Goal: Task Accomplishment & Management: Complete application form

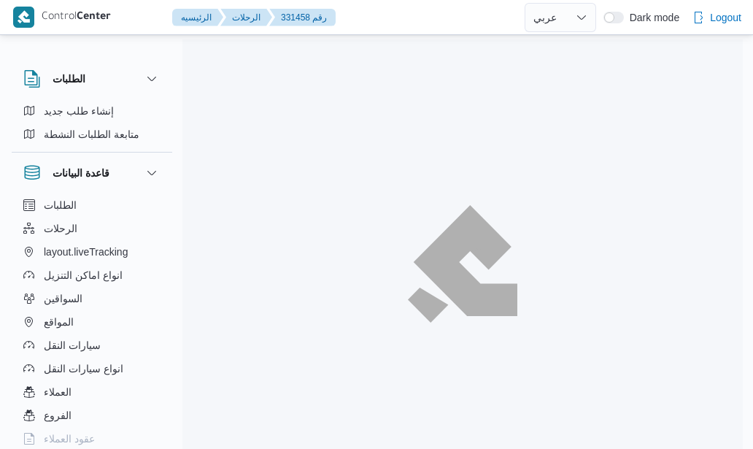
select select "ar"
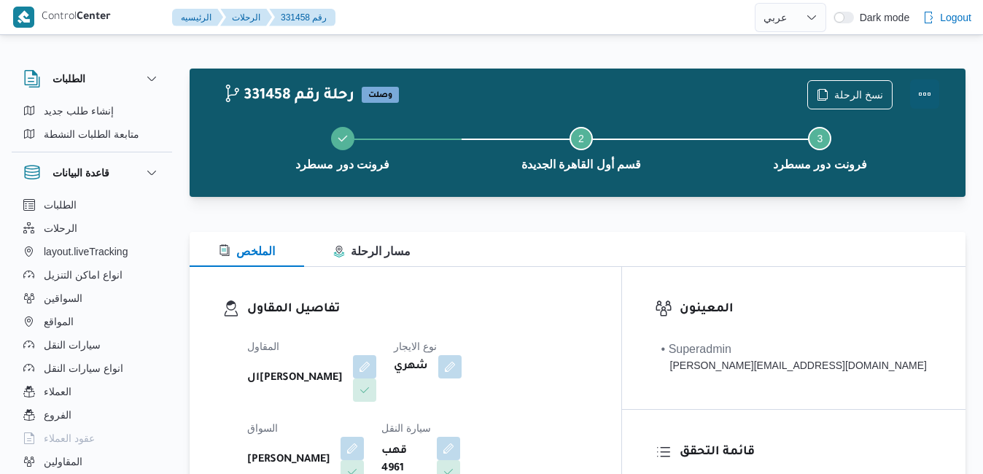
click at [752, 91] on button "Actions" at bounding box center [924, 94] width 29 height 29
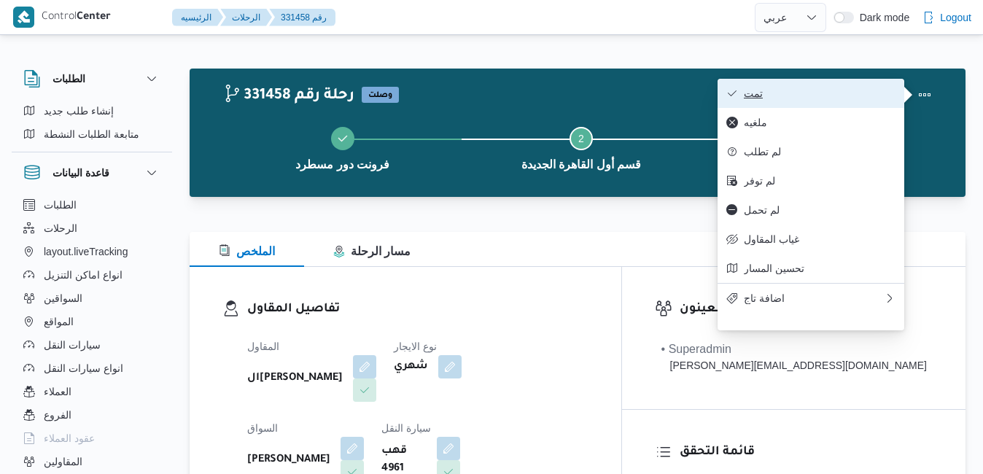
click at [752, 92] on span "تمت" at bounding box center [820, 94] width 152 height 12
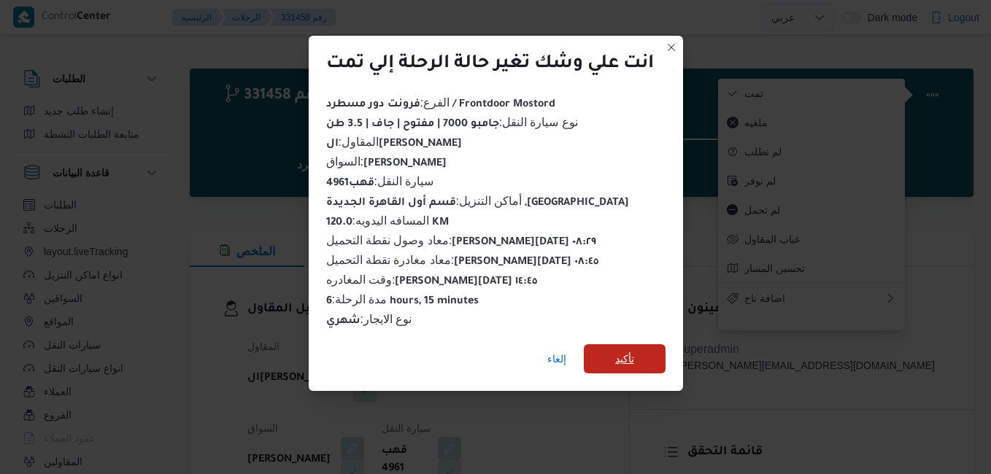
click at [629, 354] on span "تأكيد" at bounding box center [624, 359] width 19 height 18
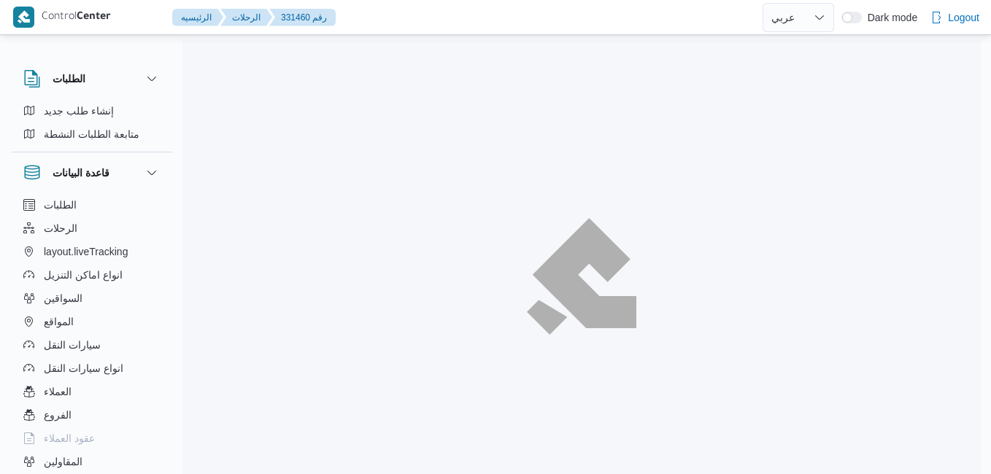
select select "ar"
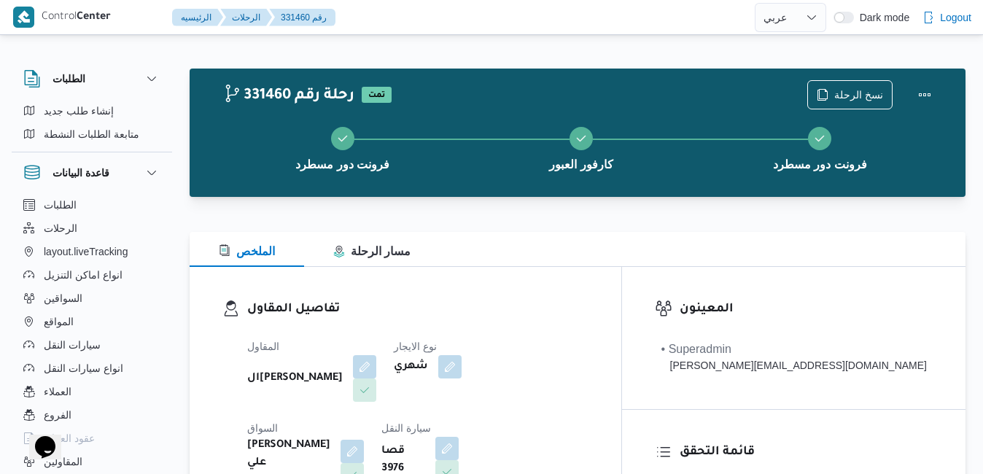
click at [562, 309] on h3 "تفاصيل المقاول" at bounding box center [417, 310] width 341 height 20
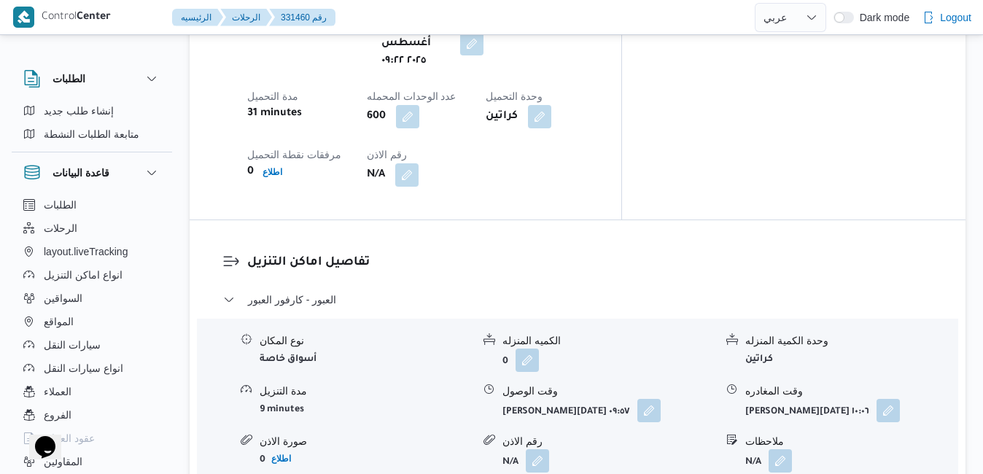
scroll to position [1284, 0]
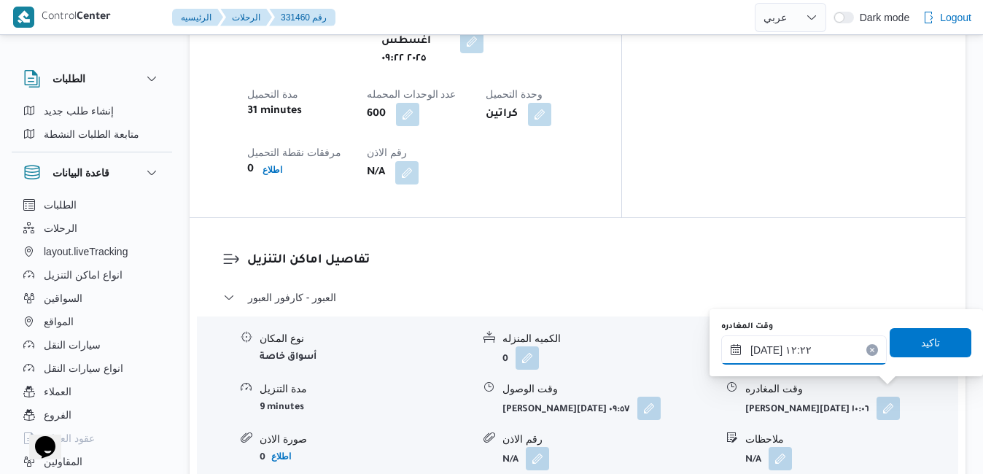
click at [813, 352] on input "٢١/٠٨/٢٠٢٥ ١٢:٢٢" at bounding box center [804, 350] width 166 height 29
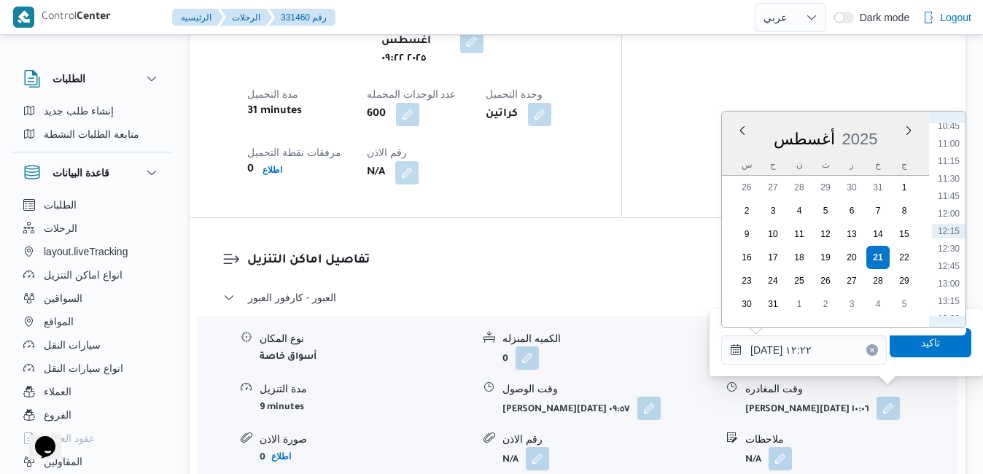
scroll to position [926, 0]
click at [956, 244] on li "14:45" at bounding box center [949, 238] width 34 height 15
type input "[DATE] ١٤:٤٥"
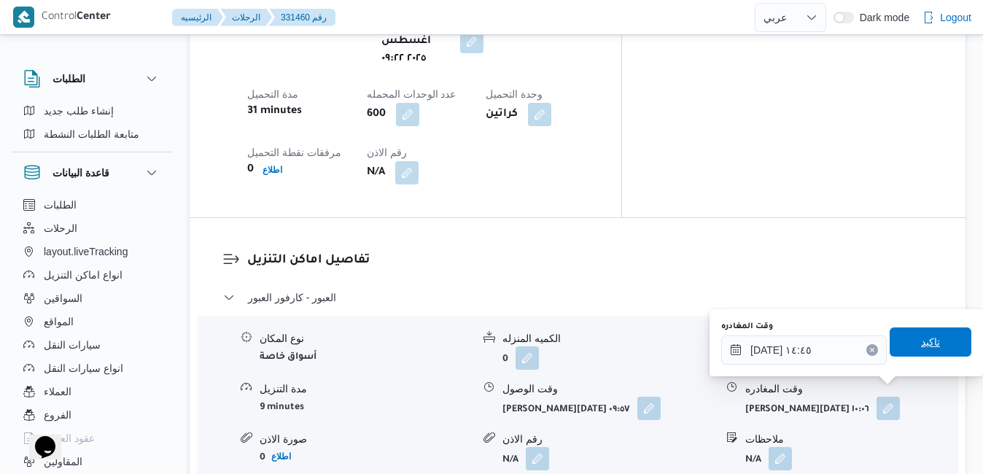
click at [900, 341] on span "تاكيد" at bounding box center [931, 342] width 82 height 29
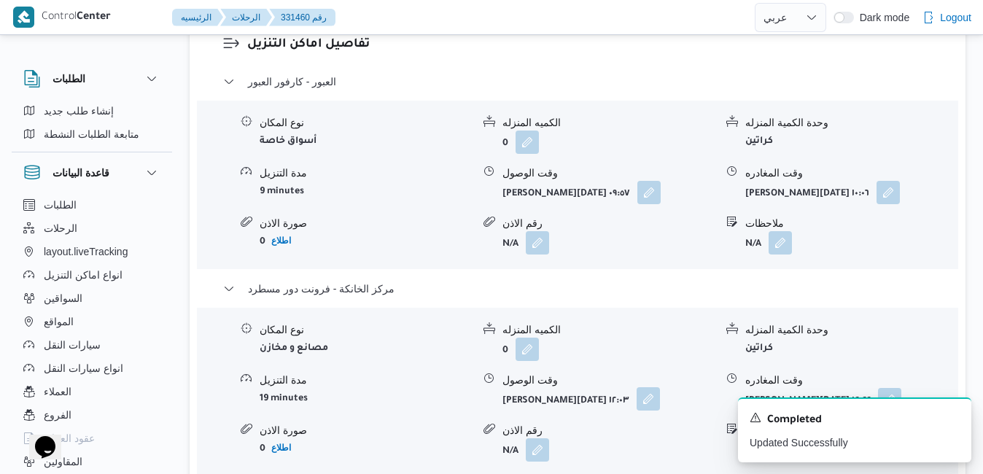
click at [647, 390] on button "button" at bounding box center [648, 398] width 23 height 23
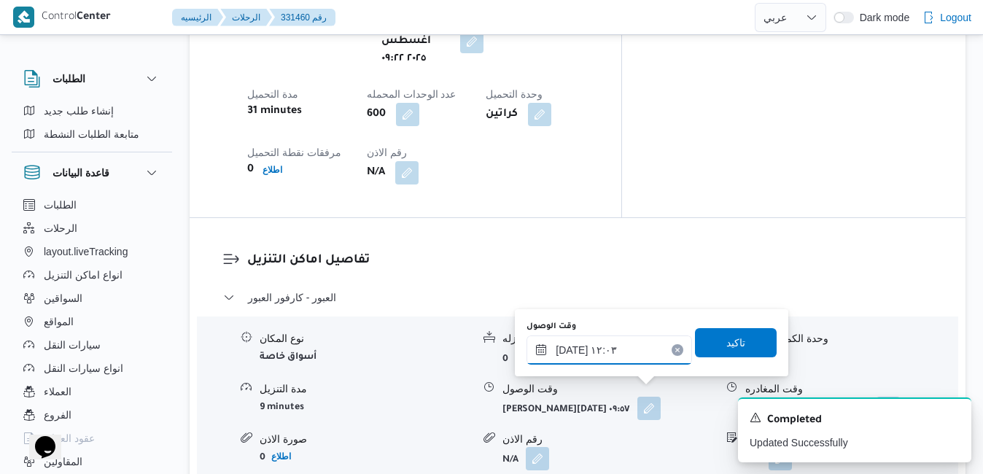
click at [614, 352] on input "٢١/٠٨/٢٠٢٥ ١٢:٠٣" at bounding box center [610, 350] width 166 height 29
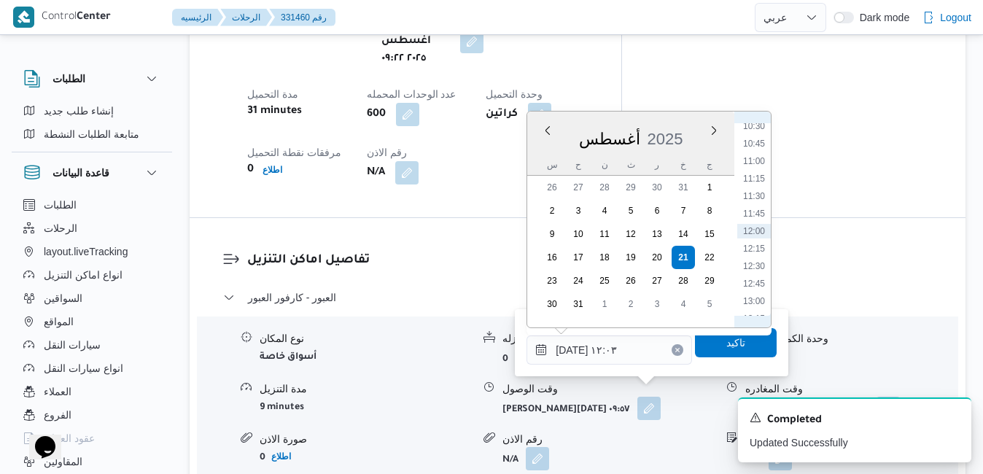
scroll to position [908, 0]
click at [757, 238] on li "14:30" at bounding box center [754, 238] width 34 height 15
type input "[DATE] ١٤:٣٠"
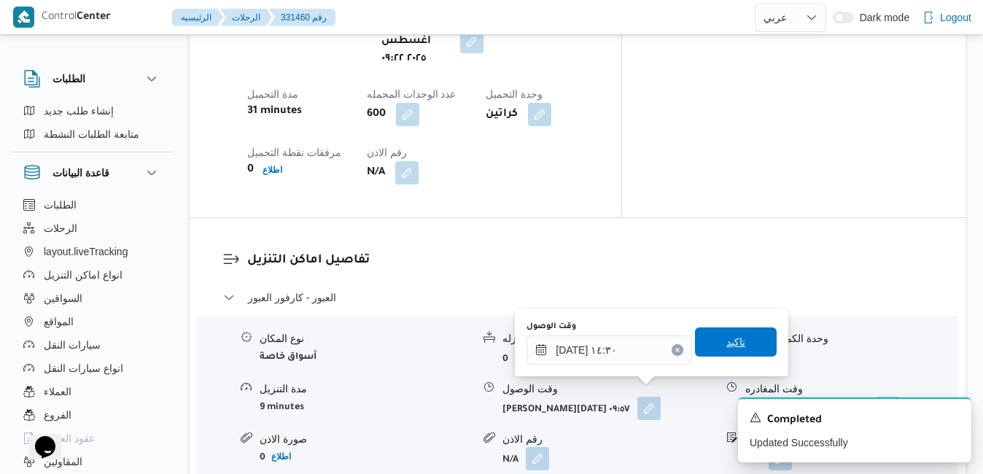
click at [727, 341] on span "تاكيد" at bounding box center [736, 342] width 19 height 18
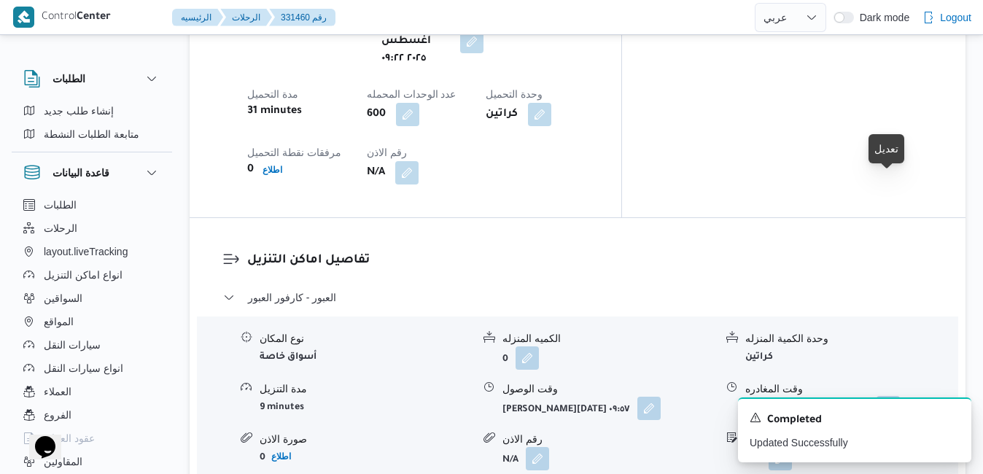
click at [886, 396] on button "button" at bounding box center [888, 407] width 23 height 23
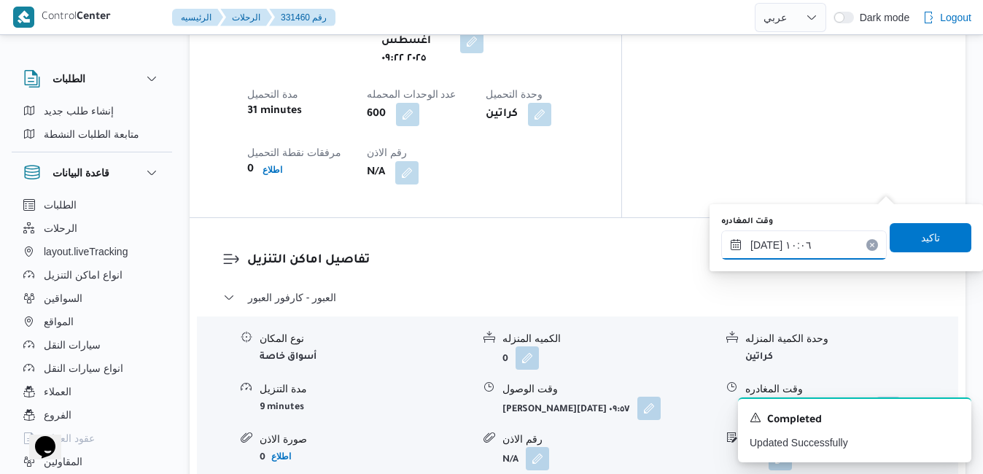
click at [834, 238] on input "٢١/٠٨/٢٠٢٥ ١٠:٠٦" at bounding box center [804, 245] width 166 height 29
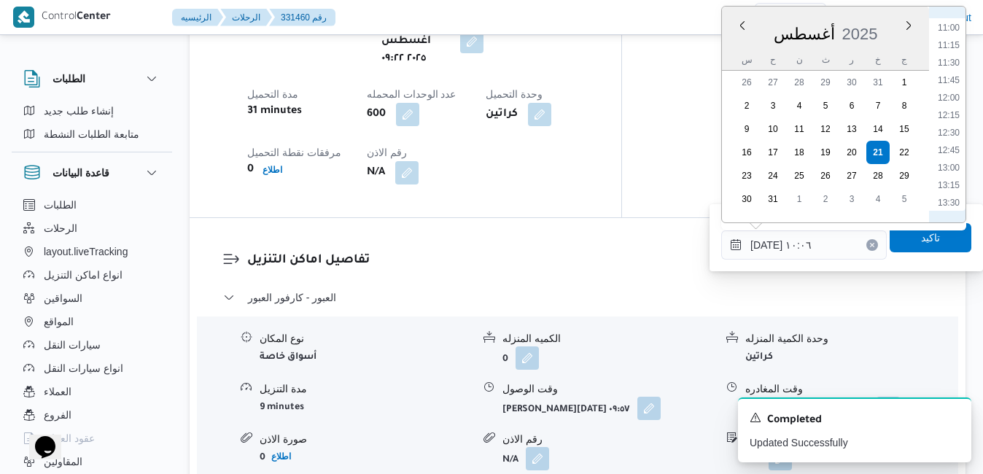
scroll to position [937, 0]
click at [955, 73] on li "14:00" at bounding box center [949, 69] width 34 height 15
type input "٢١/٠٨/٢٠٢٥ ١٤:٠٠"
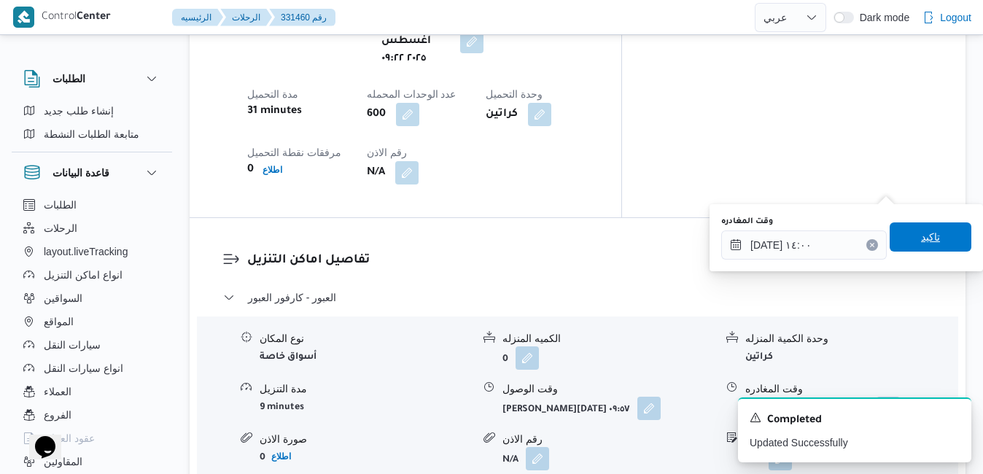
click at [921, 233] on span "تاكيد" at bounding box center [930, 237] width 19 height 18
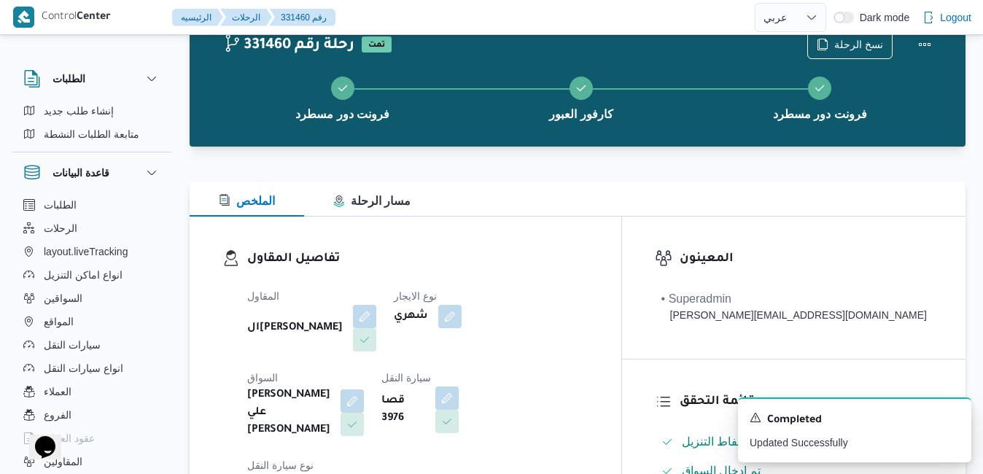
scroll to position [0, 0]
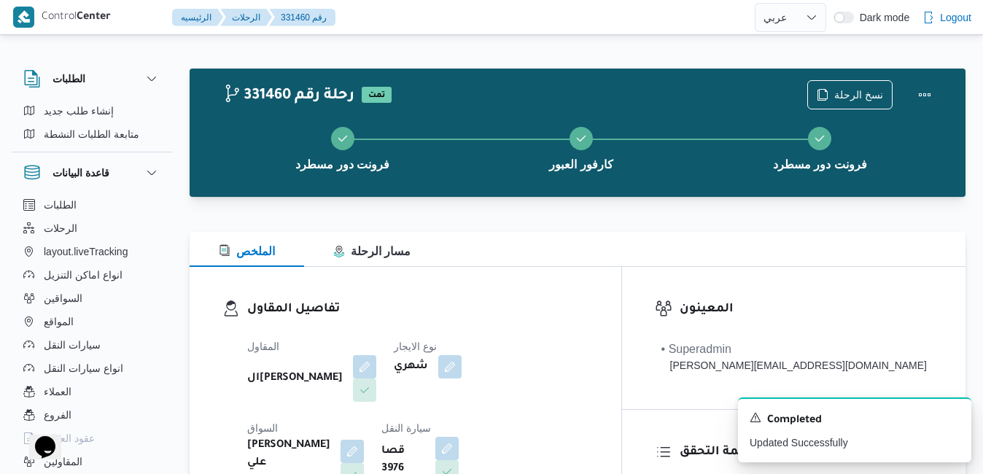
click at [697, 217] on div at bounding box center [578, 223] width 776 height 18
click at [918, 93] on button "Actions" at bounding box center [924, 94] width 29 height 29
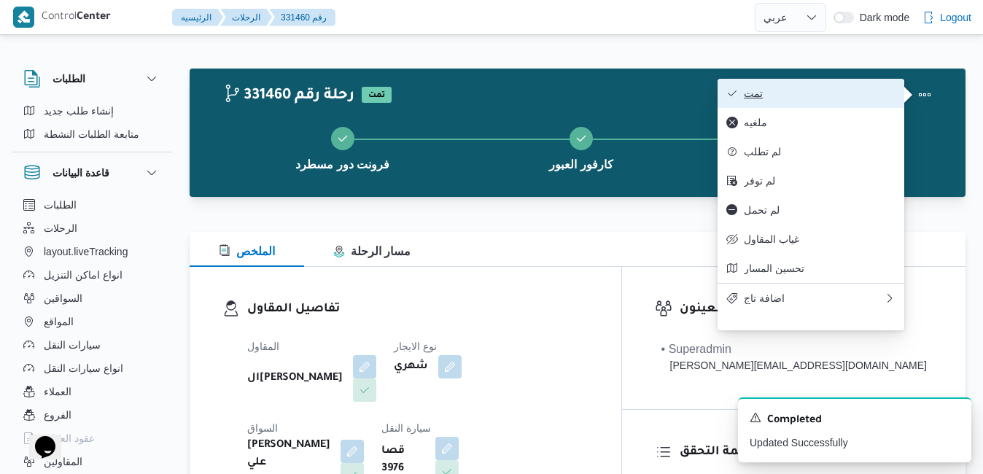
click at [854, 92] on span "تمت" at bounding box center [820, 94] width 152 height 12
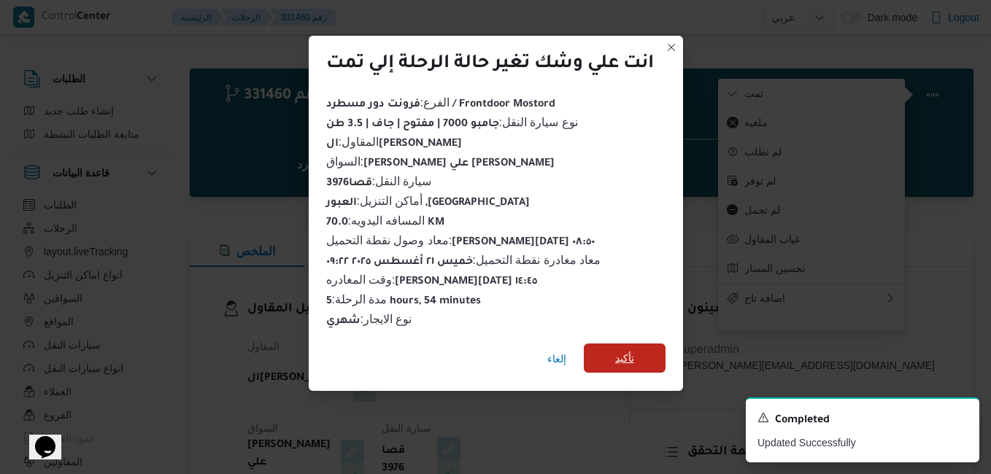
click at [629, 360] on span "تأكيد" at bounding box center [624, 358] width 19 height 18
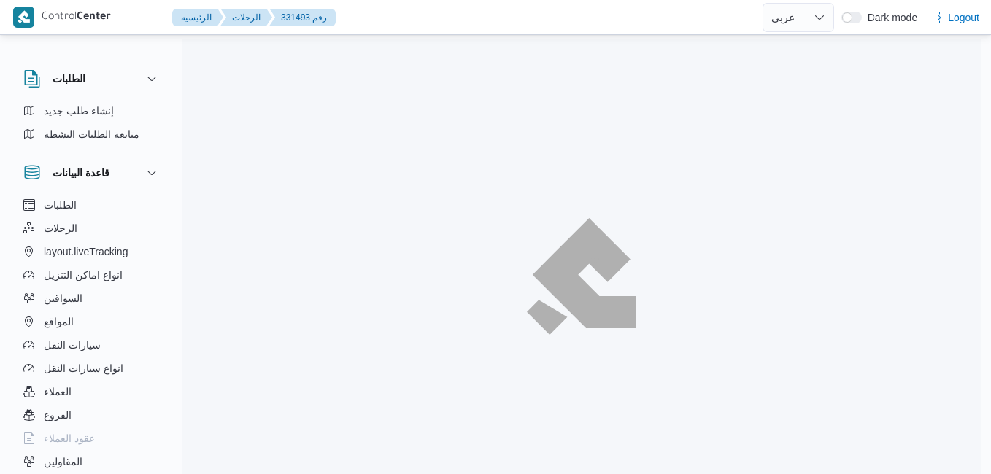
select select "ar"
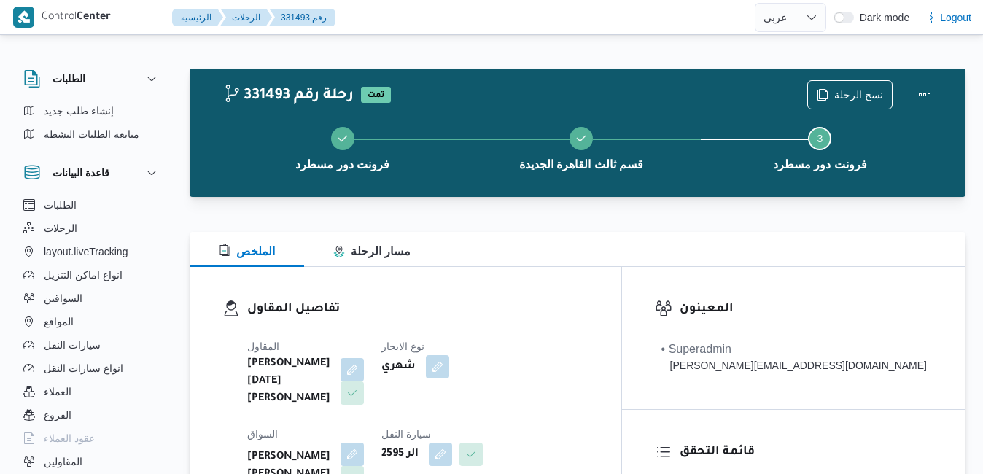
click at [519, 255] on div "الملخص مسار الرحلة" at bounding box center [578, 249] width 776 height 35
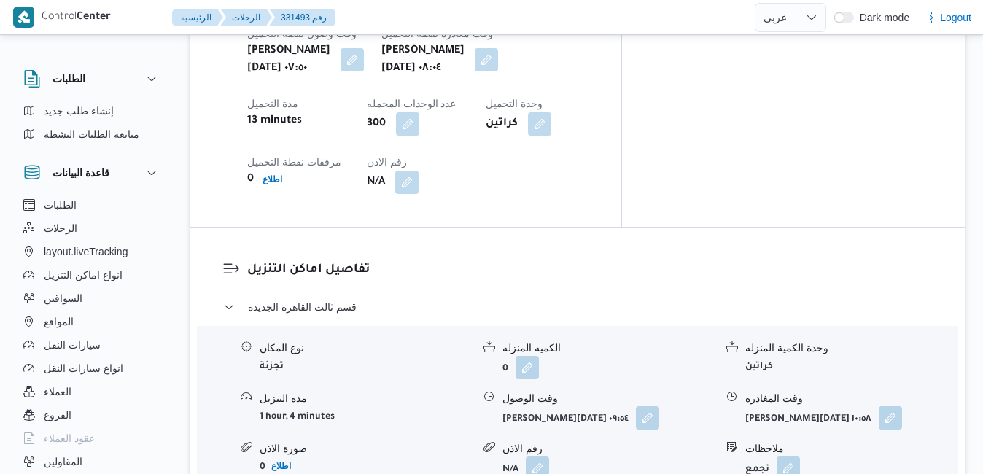
scroll to position [1313, 0]
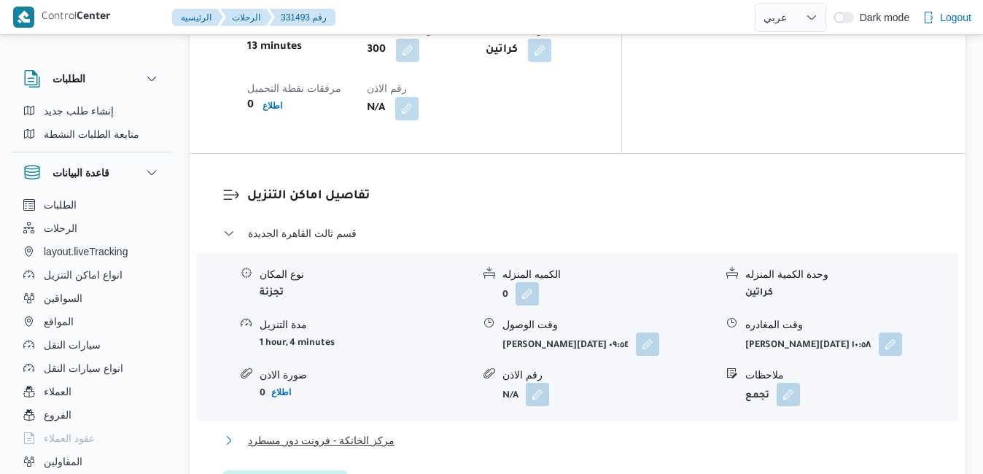
click at [527, 432] on button "مركز الخانكة - فرونت دور مسطرد" at bounding box center [578, 441] width 710 height 18
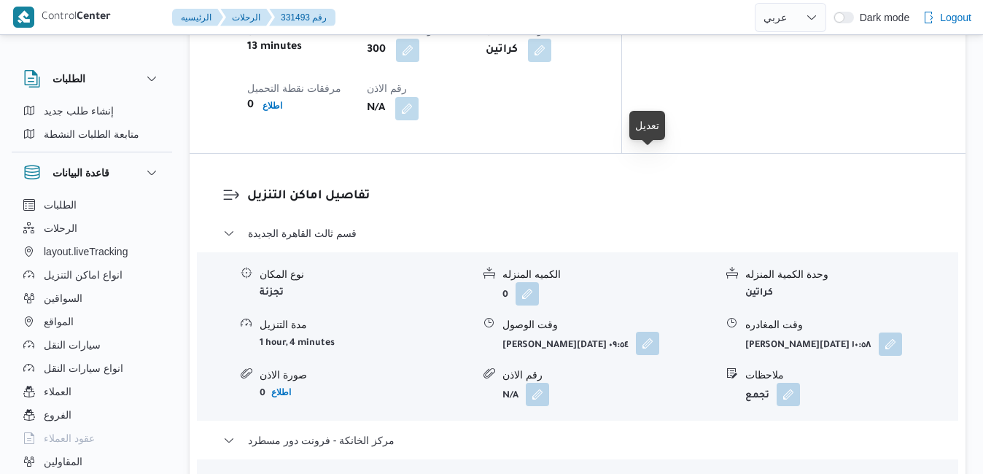
click at [646, 332] on button "button" at bounding box center [647, 343] width 23 height 23
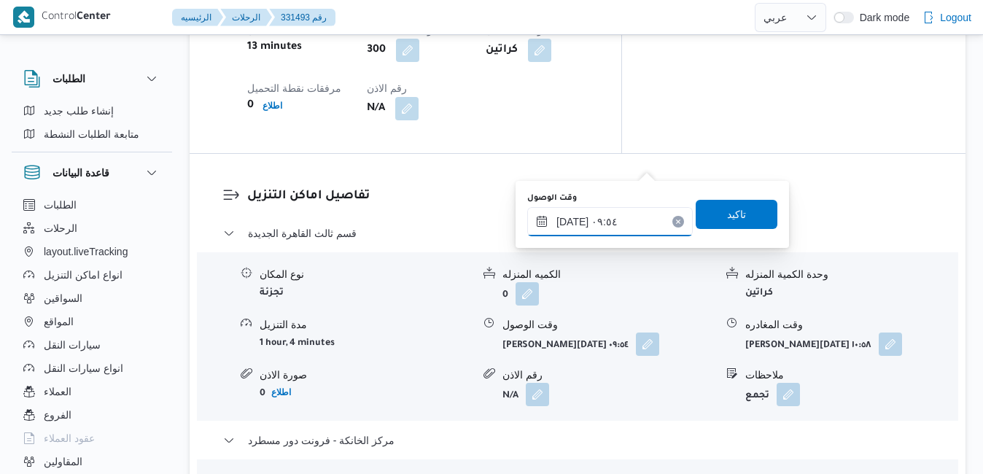
click at [594, 222] on input "٢١/٠٨/٢٠٢٥ ٠٩:٥٤" at bounding box center [610, 221] width 166 height 29
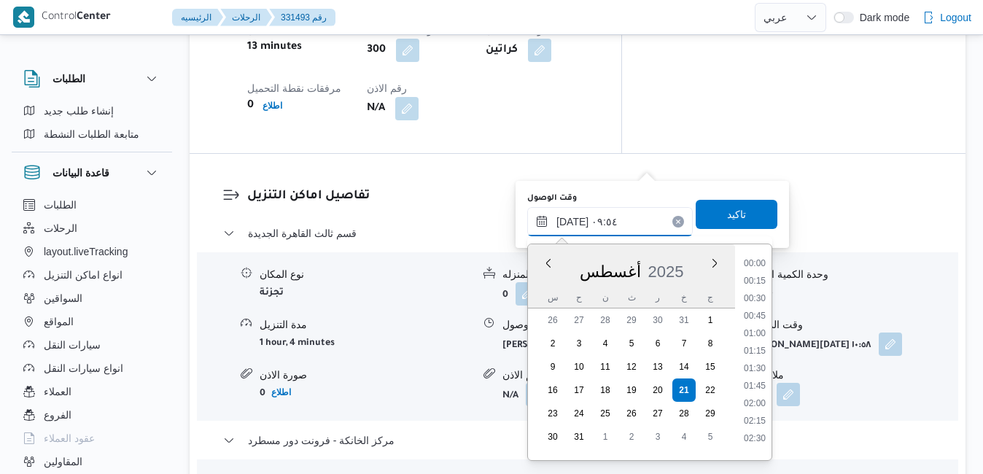
scroll to position [582, 0]
click at [759, 309] on li "09:00" at bounding box center [755, 311] width 34 height 15
type input "٢١/٠٨/٢٠٢٥ ٠٩:٠٠"
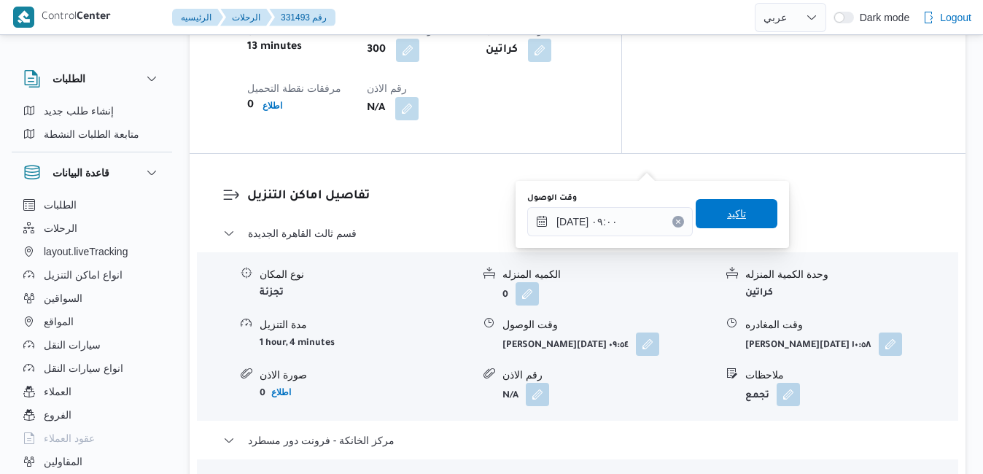
click at [745, 213] on span "تاكيد" at bounding box center [737, 213] width 82 height 29
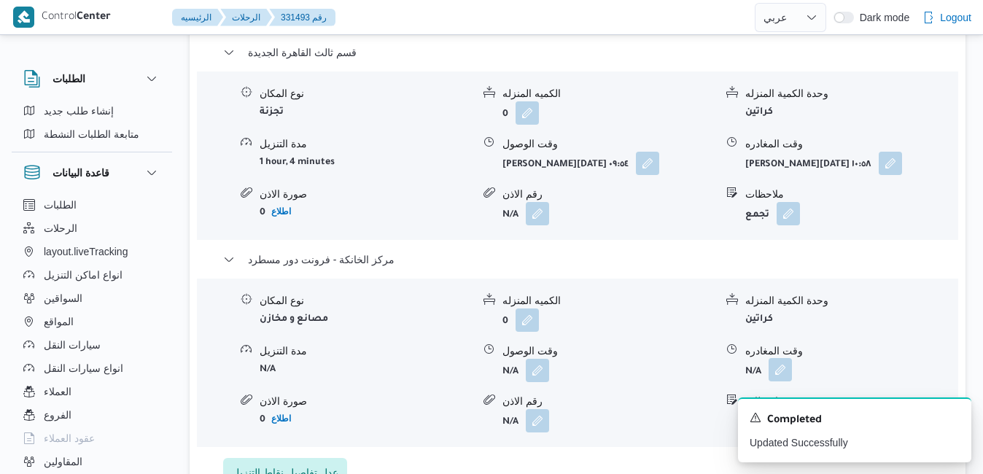
click at [782, 375] on button "button" at bounding box center [780, 369] width 23 height 23
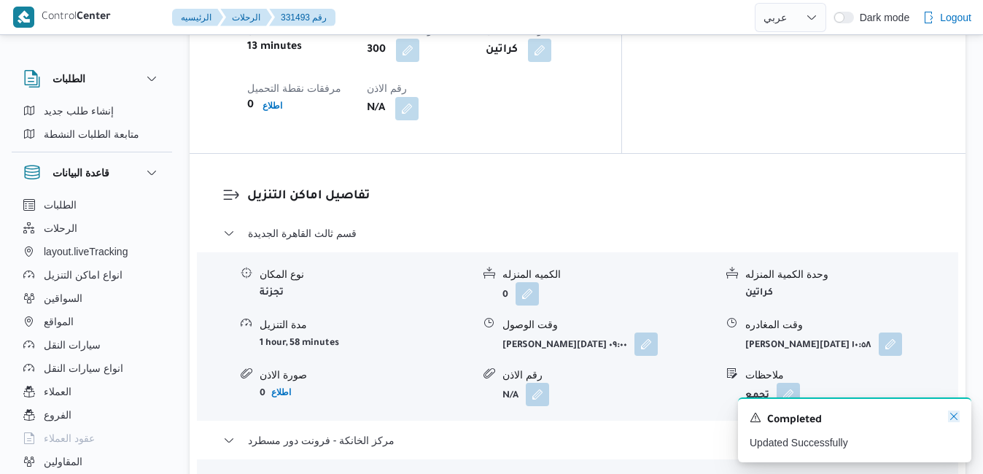
click at [951, 415] on icon "Dismiss toast" at bounding box center [953, 416] width 7 height 7
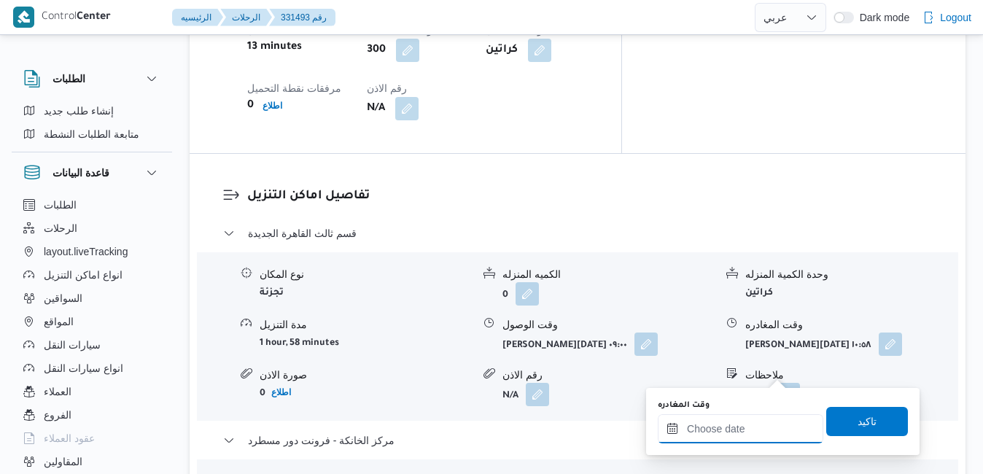
click at [728, 428] on input "وقت المغادره" at bounding box center [741, 428] width 166 height 29
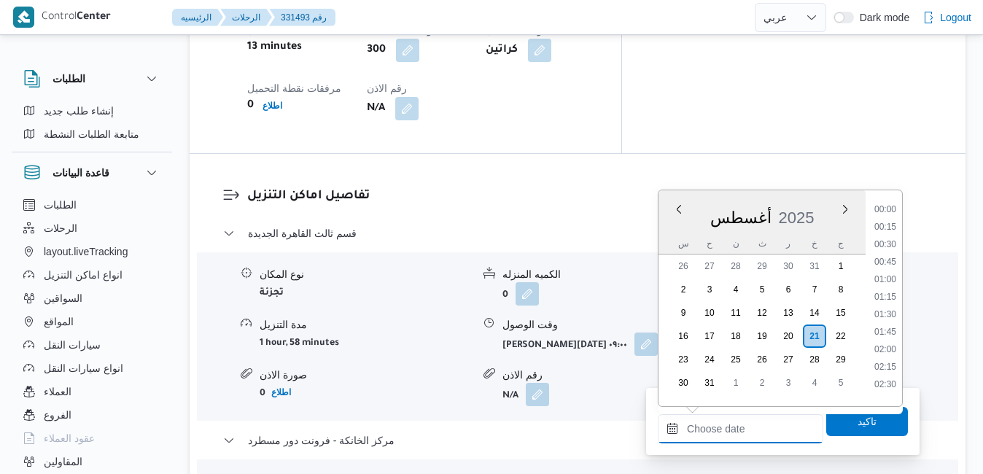
scroll to position [1107, 0]
click at [818, 202] on div "أغسطس 2025" at bounding box center [762, 214] width 207 height 37
click at [881, 307] on li "14:45" at bounding box center [886, 303] width 34 height 15
type input "[DATE] ١٤:٤٥"
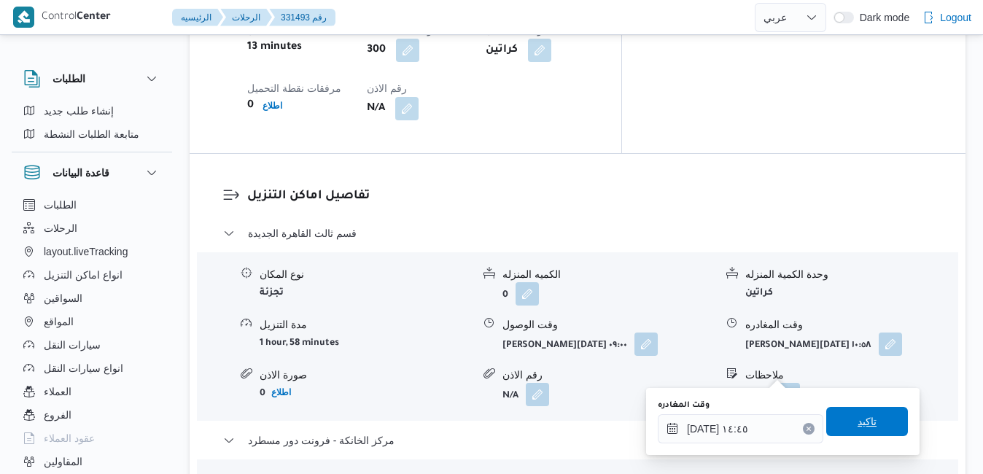
click at [843, 420] on span "تاكيد" at bounding box center [867, 421] width 82 height 29
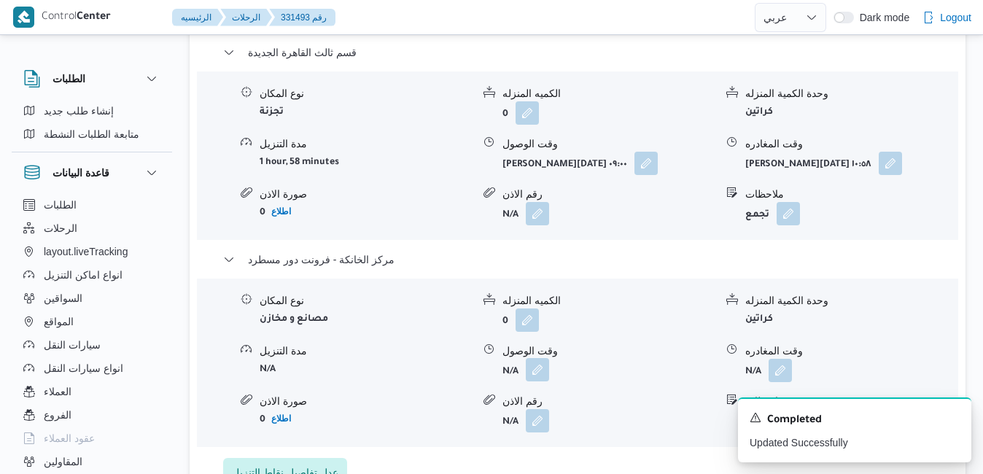
click at [534, 378] on button "button" at bounding box center [537, 369] width 23 height 23
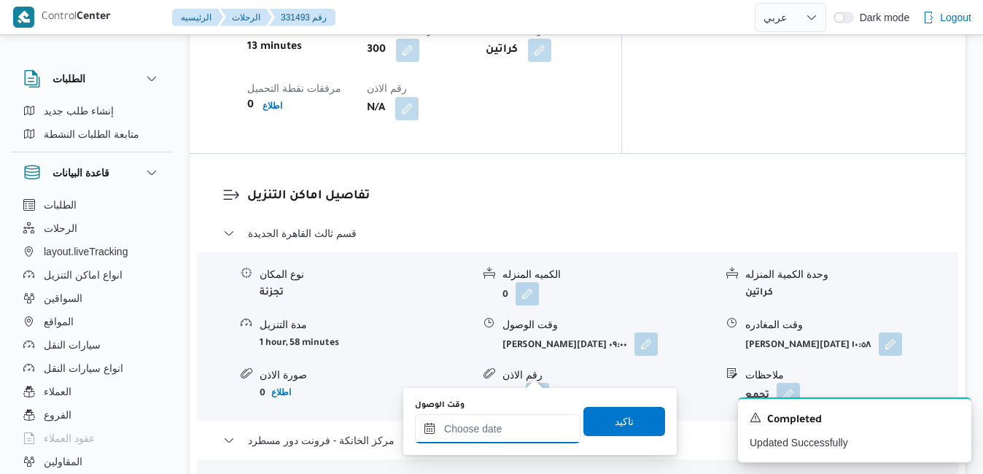
click at [489, 427] on input "وقت الوصول" at bounding box center [498, 428] width 166 height 29
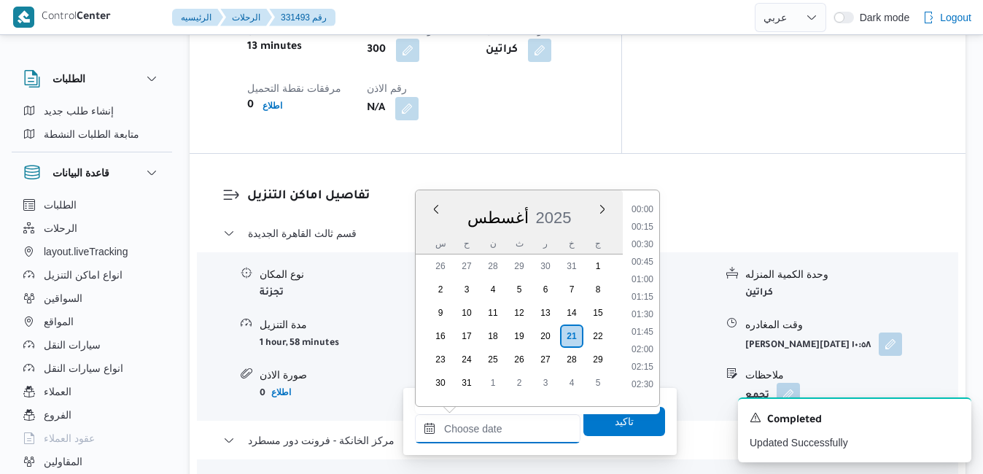
scroll to position [1107, 0]
click at [582, 202] on div "أغسطس 2025" at bounding box center [519, 214] width 207 height 37
click at [639, 291] on li "14:30" at bounding box center [643, 286] width 34 height 15
type input "[DATE] ١٤:٣٠"
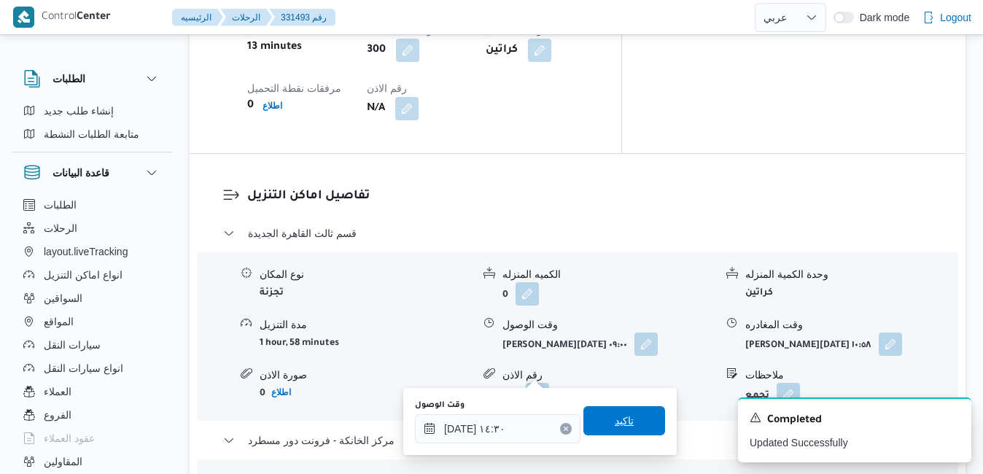
click at [615, 418] on span "تاكيد" at bounding box center [624, 421] width 19 height 18
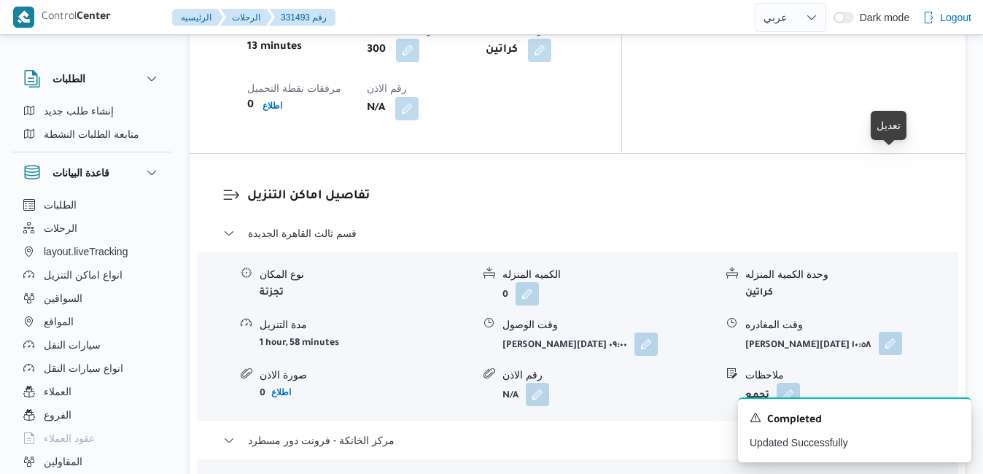
click at [885, 332] on button "button" at bounding box center [890, 343] width 23 height 23
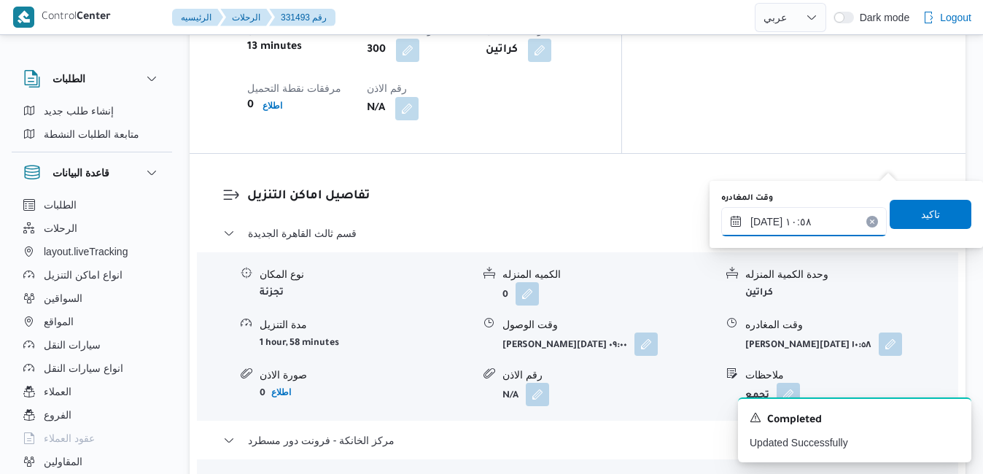
click at [807, 231] on input "٢١/٠٨/٢٠٢٥ ١٠:٥٨" at bounding box center [804, 221] width 166 height 29
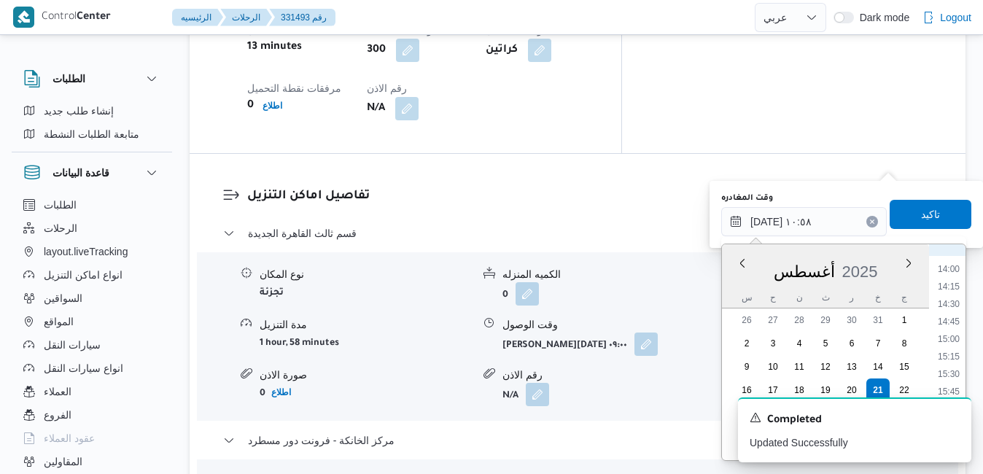
scroll to position [961, 0]
click at [941, 264] on li "13:45" at bounding box center [949, 265] width 34 height 15
type input "٢١/٠٨/٢٠٢٥ ١٣:٤٥"
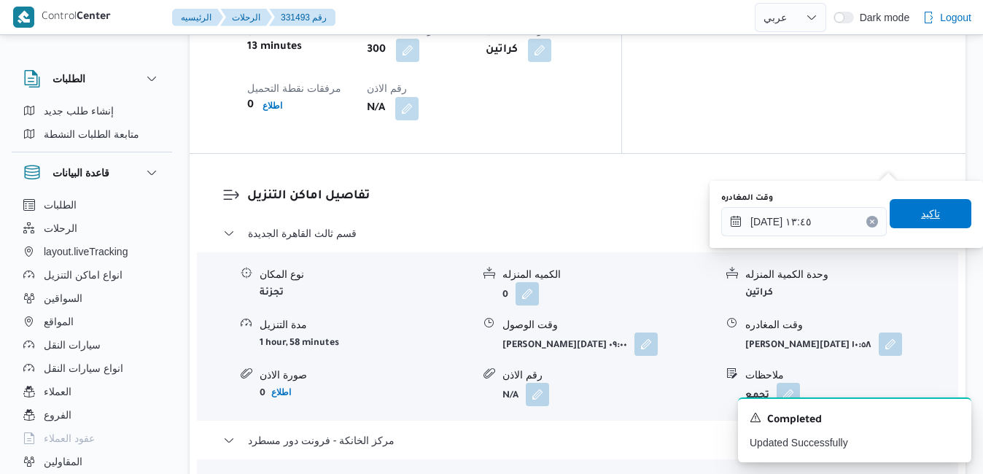
click at [922, 212] on span "تاكيد" at bounding box center [930, 214] width 19 height 18
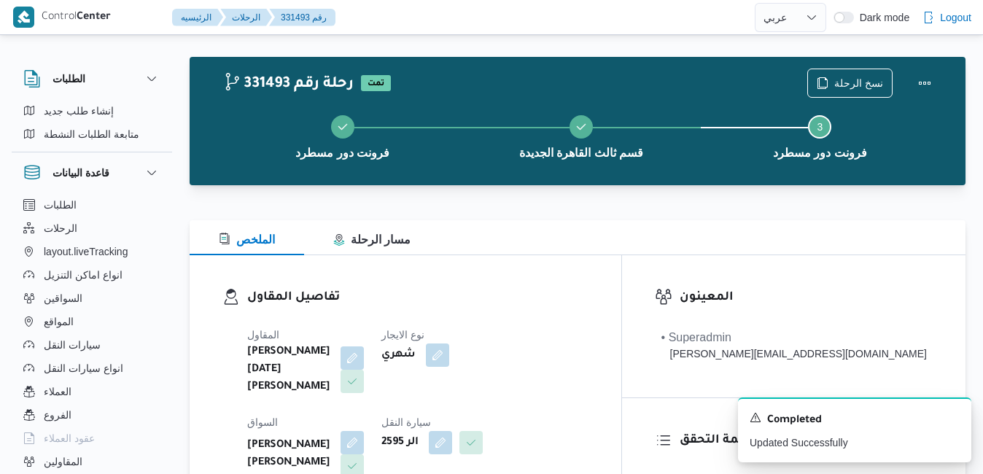
scroll to position [0, 0]
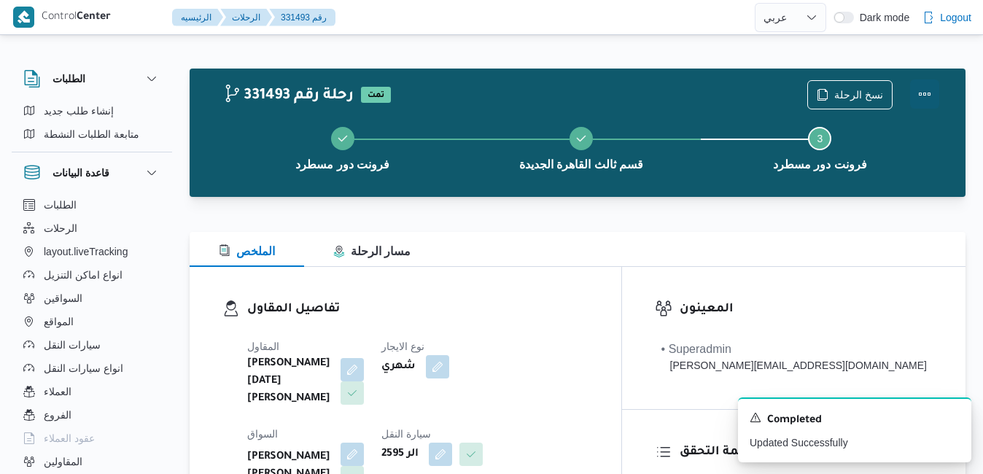
click at [921, 93] on button "Actions" at bounding box center [924, 94] width 29 height 29
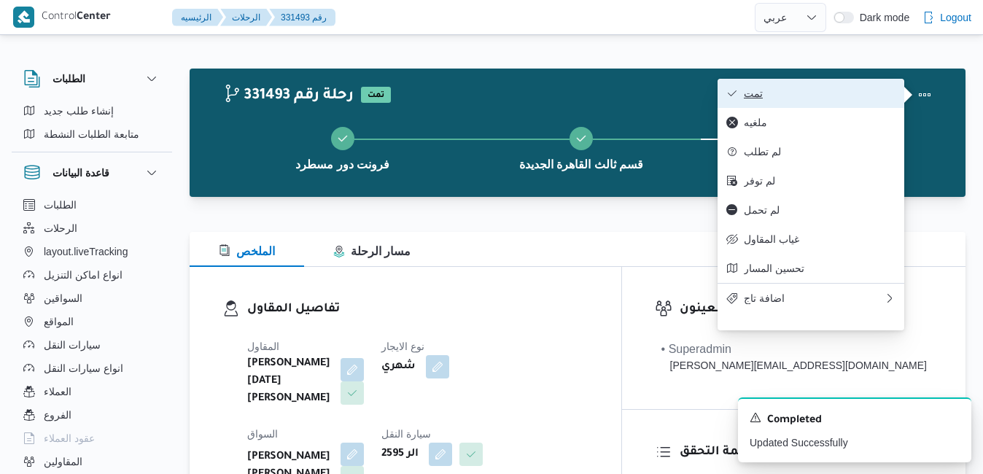
click at [816, 106] on button "تمت" at bounding box center [811, 93] width 187 height 29
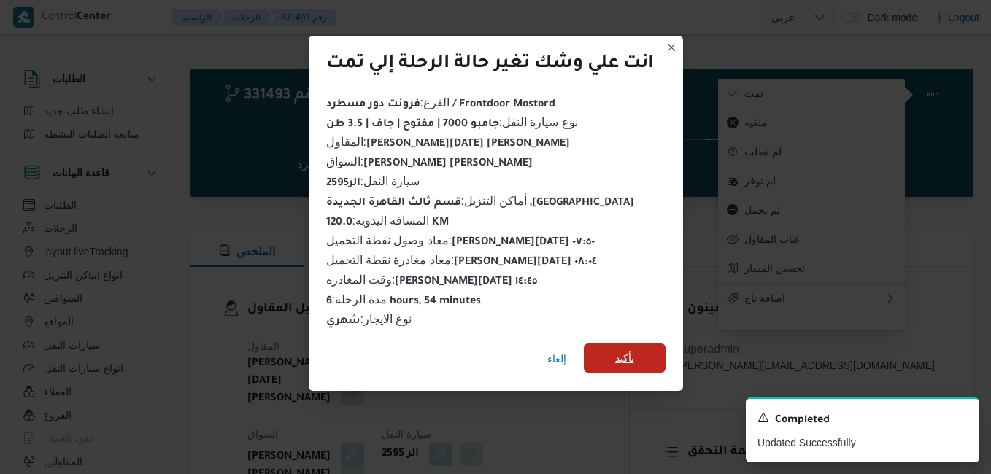
click at [639, 358] on span "تأكيد" at bounding box center [625, 358] width 82 height 29
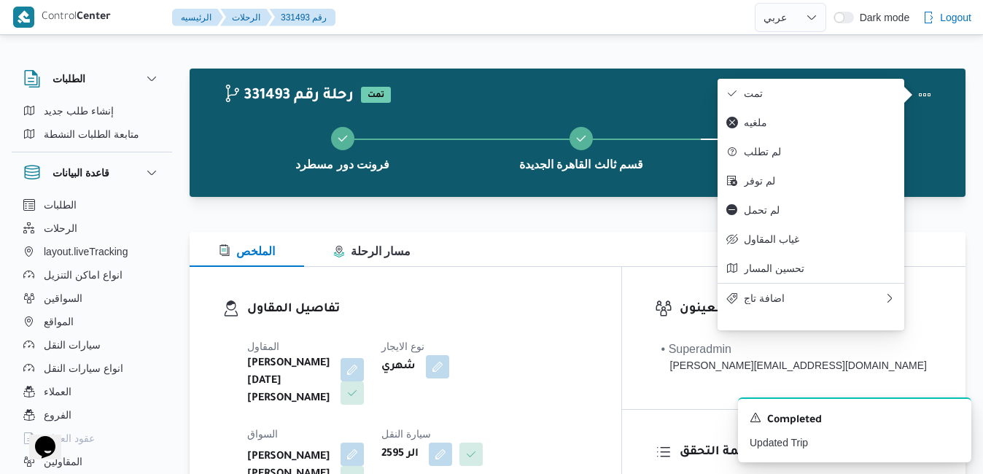
click at [600, 252] on div "الملخص مسار الرحلة" at bounding box center [578, 249] width 776 height 35
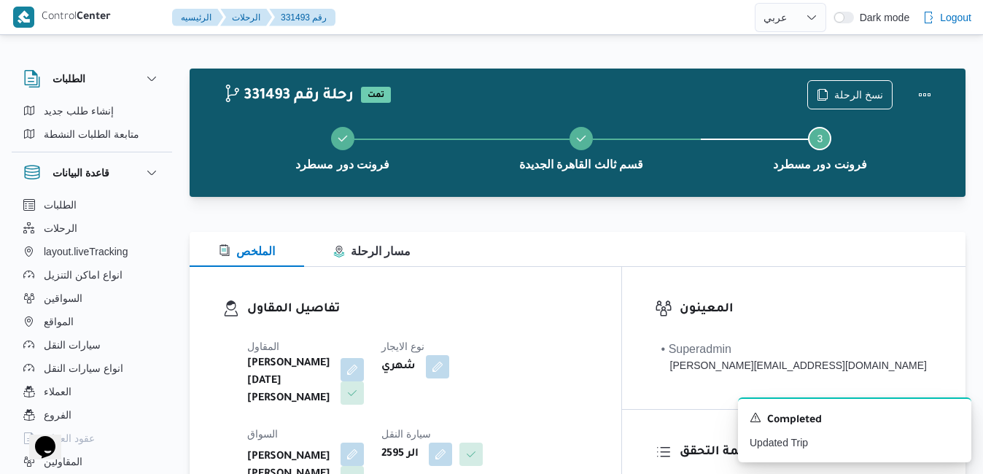
click at [613, 252] on div "الملخص مسار الرحلة" at bounding box center [578, 249] width 776 height 35
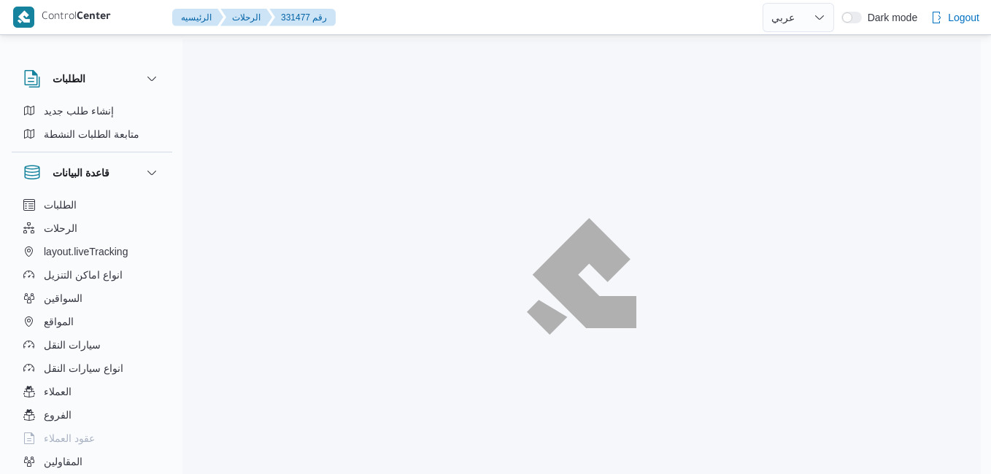
select select "ar"
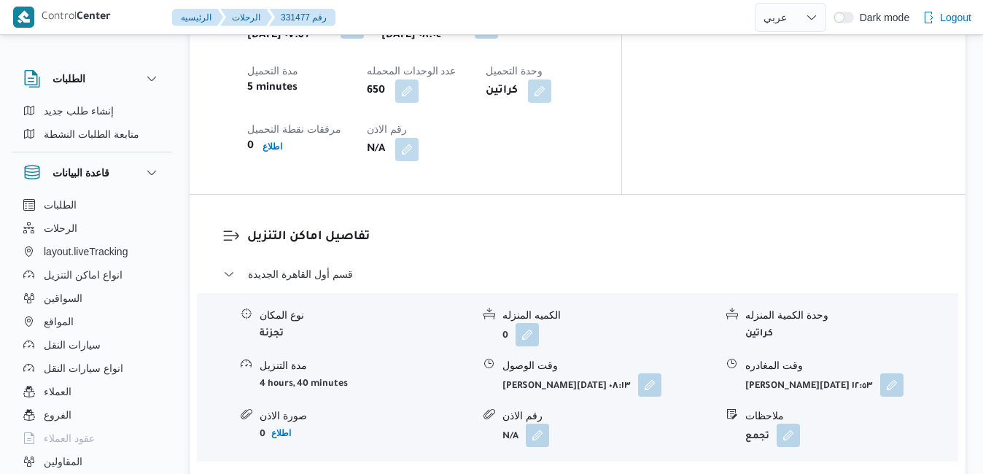
scroll to position [1342, 0]
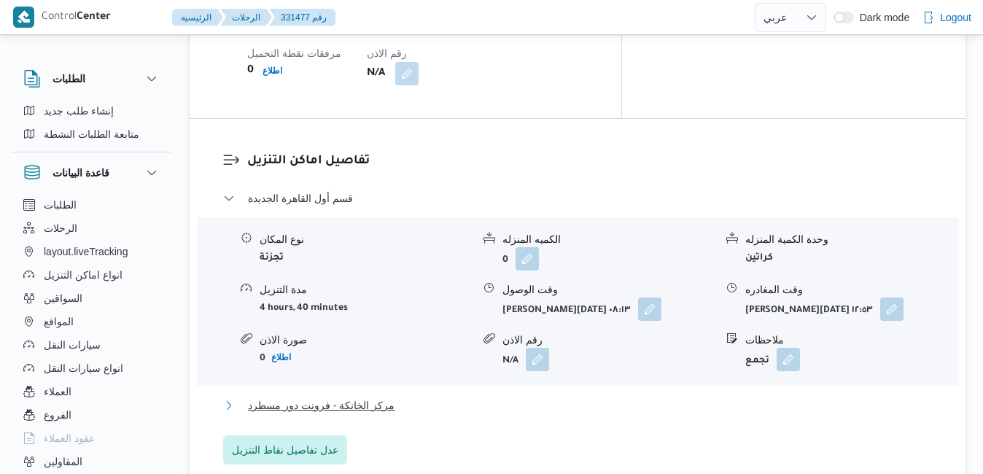
click at [617, 397] on button "مركز الخانكة - فرونت دور مسطرد" at bounding box center [578, 406] width 710 height 18
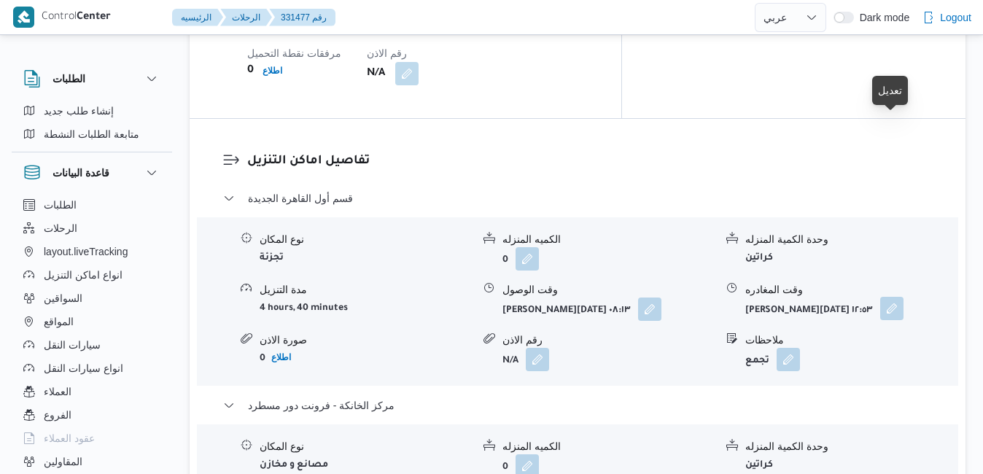
click at [890, 297] on button "button" at bounding box center [891, 308] width 23 height 23
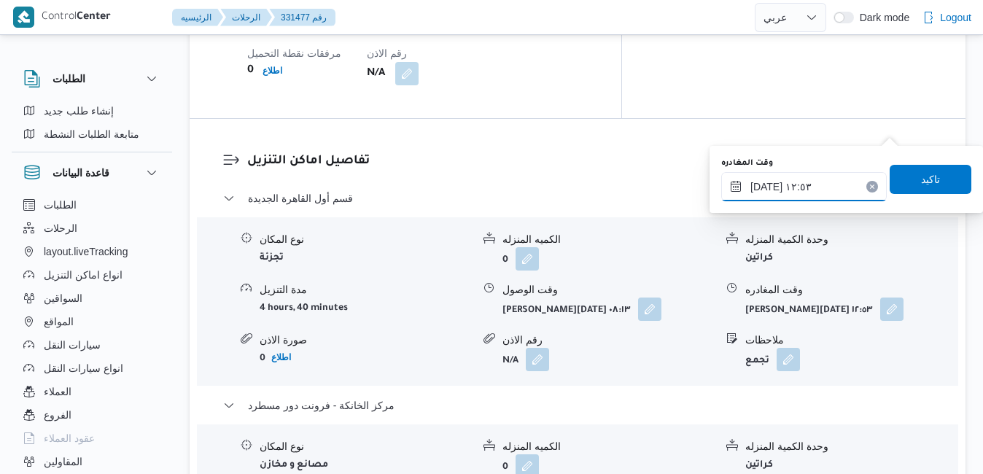
click at [806, 183] on input "٢١/٠٨/٢٠٢٥ ١٢:٥٣" at bounding box center [804, 186] width 166 height 29
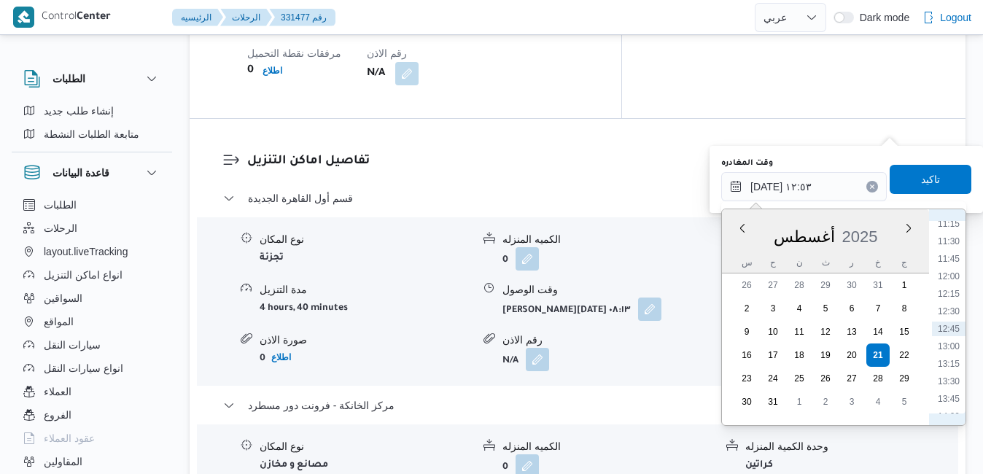
scroll to position [961, 0]
click at [961, 250] on li "14:00" at bounding box center [949, 248] width 34 height 15
type input "٢١/٠٨/٢٠٢٥ ١٤:٠٠"
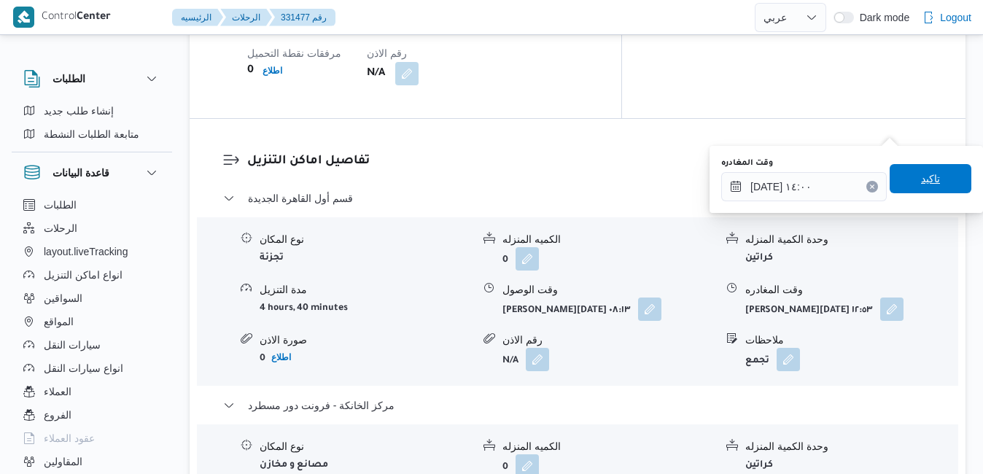
click at [927, 174] on span "تاكيد" at bounding box center [930, 179] width 19 height 18
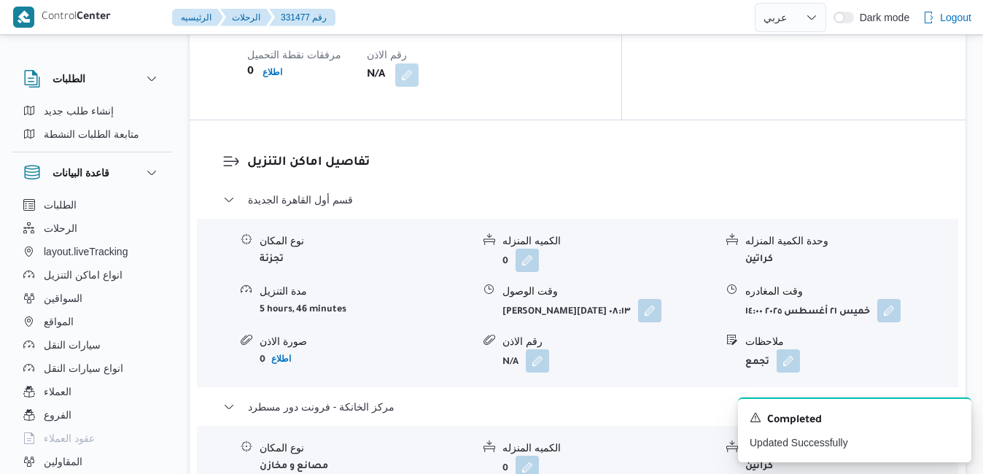
scroll to position [1342, 0]
click at [651, 297] on button "button" at bounding box center [649, 308] width 23 height 23
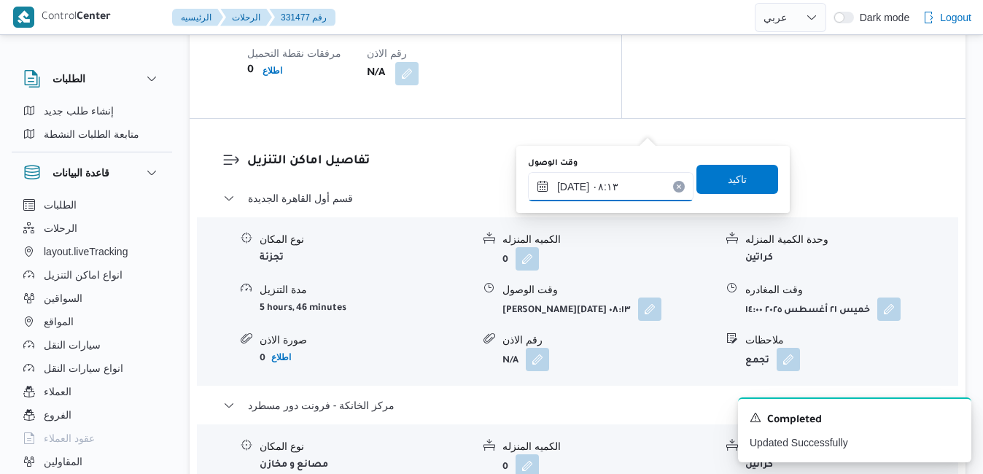
click at [590, 188] on input "٢١/٠٨/٢٠٢٥ ٠٨:١٣" at bounding box center [611, 186] width 166 height 29
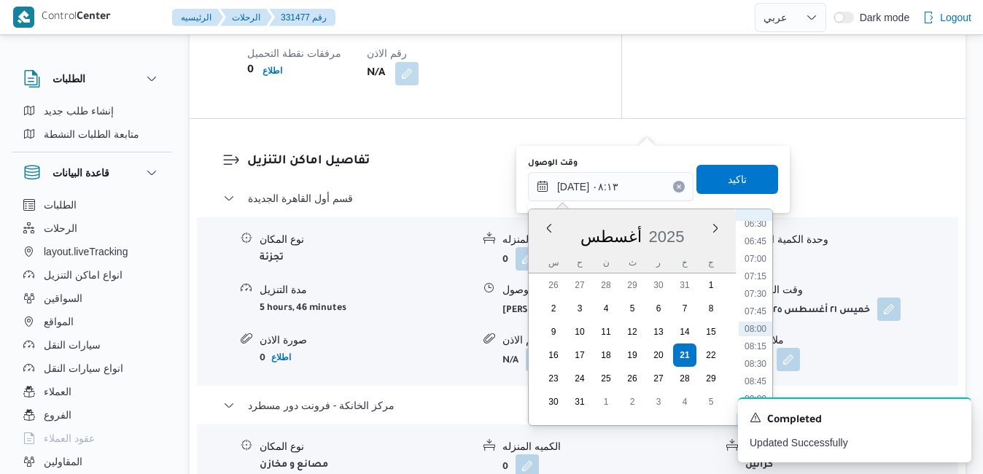
scroll to position [628, 0]
click at [757, 236] on li "09:00" at bounding box center [756, 230] width 34 height 15
type input "٢١/٠٨/٢٠٢٥ ٠٩:٠٠"
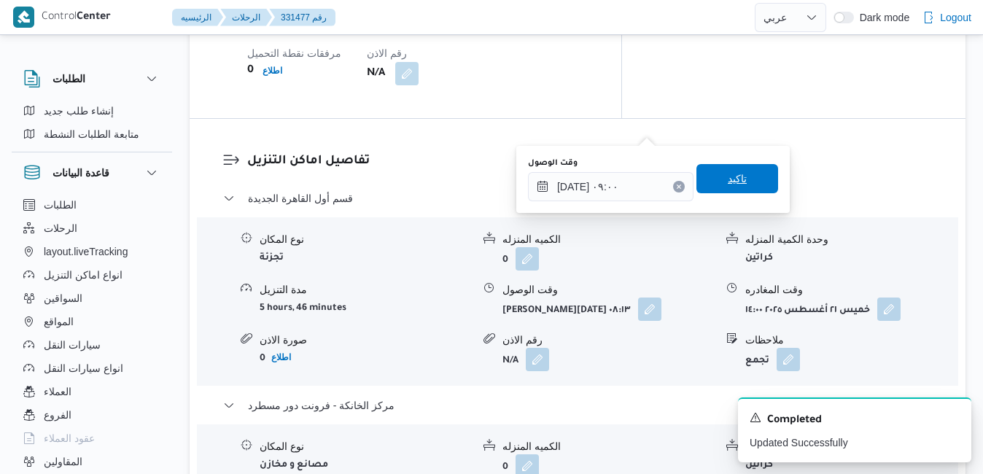
click at [746, 184] on span "تاكيد" at bounding box center [738, 178] width 82 height 29
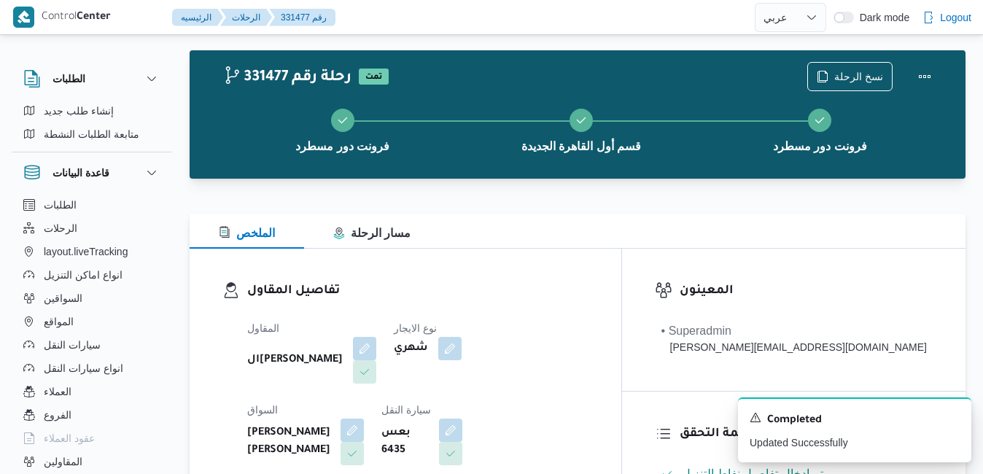
scroll to position [0, 0]
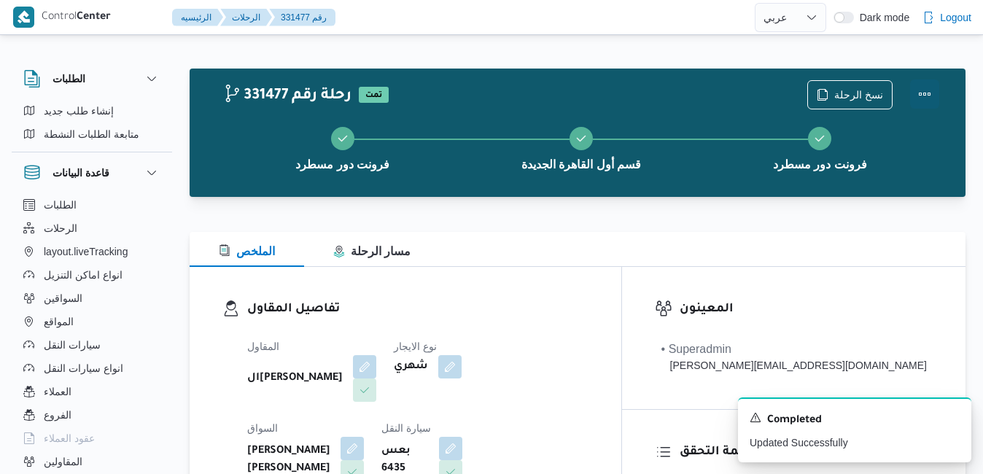
click at [918, 101] on button "Actions" at bounding box center [924, 94] width 29 height 29
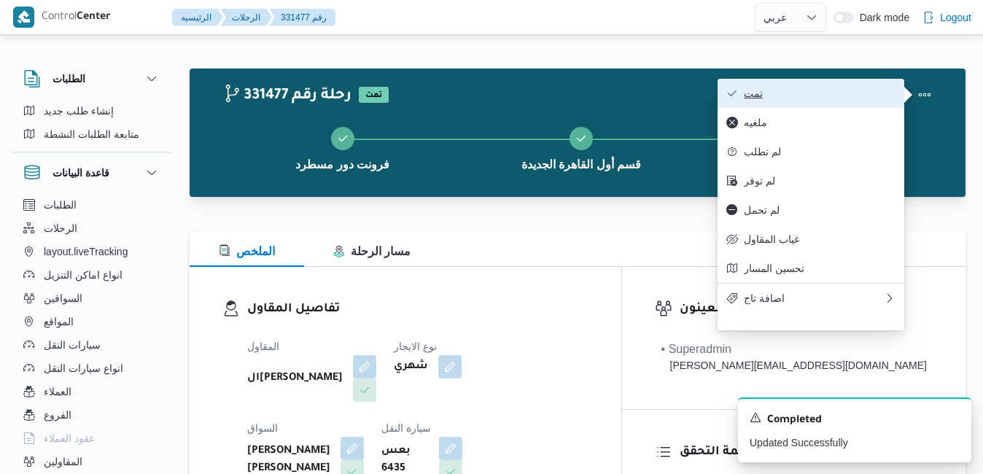
click at [829, 98] on span "تمت" at bounding box center [820, 94] width 152 height 12
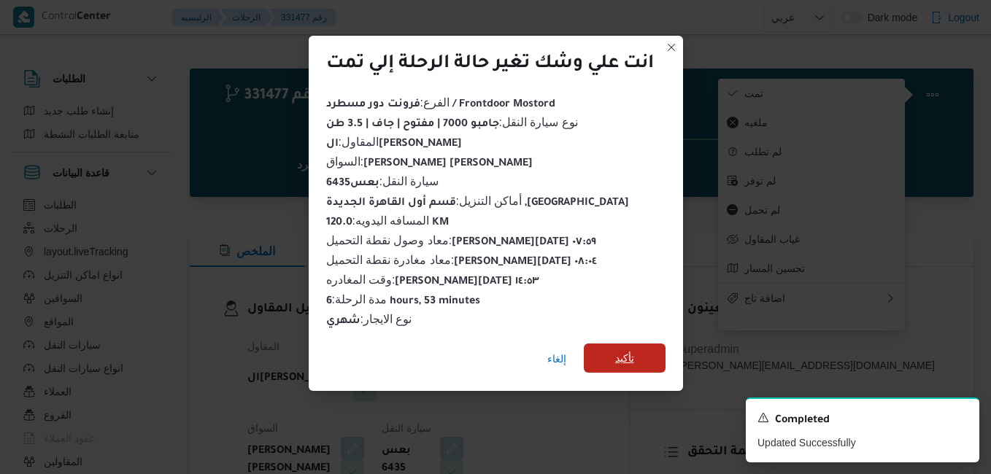
click at [644, 352] on span "تأكيد" at bounding box center [625, 358] width 82 height 29
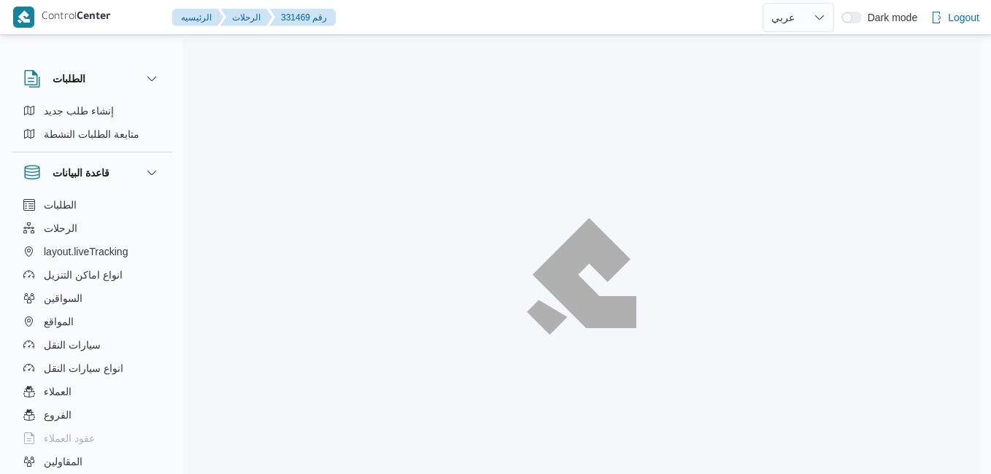
select select "ar"
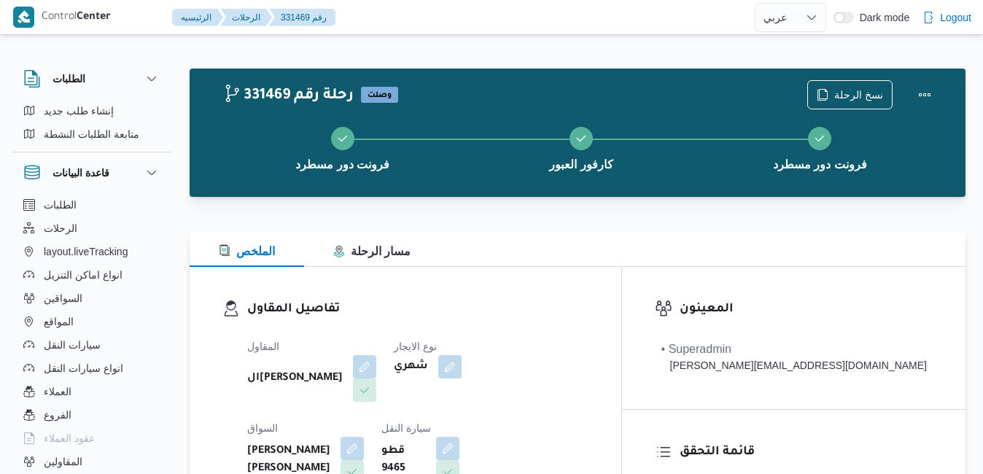
click at [548, 297] on div "تفاصيل المقاول المقاول الهامي [PERSON_NAME] نوع الايجار شهري [PERSON_NAME] [PER…" at bounding box center [406, 435] width 432 height 337
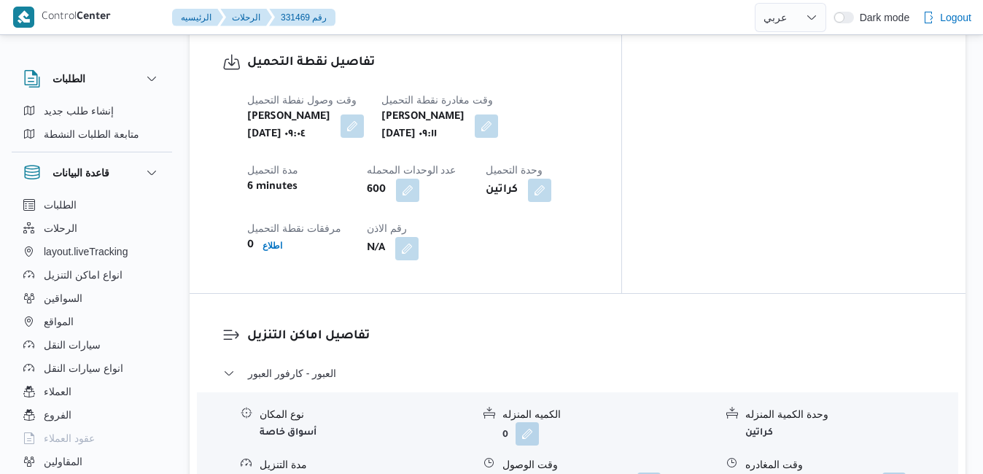
scroll to position [1255, 0]
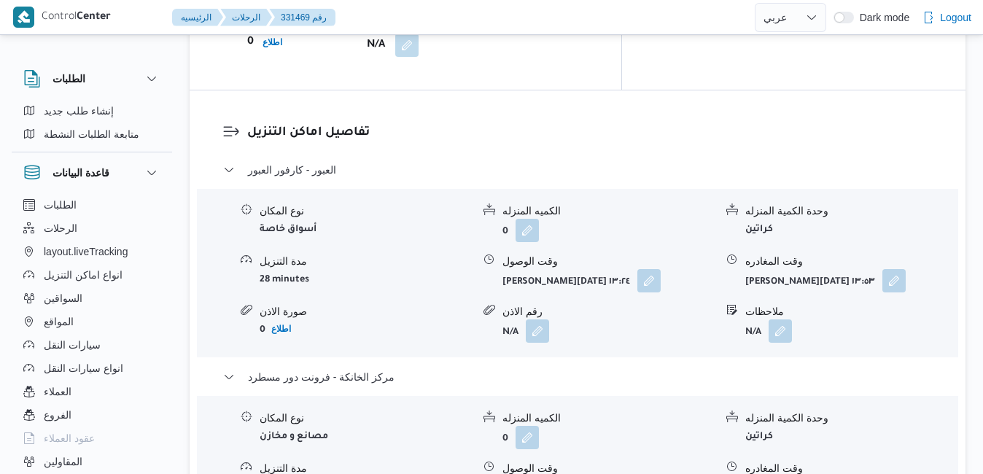
scroll to position [1371, 0]
click at [656, 268] on button "button" at bounding box center [649, 279] width 23 height 23
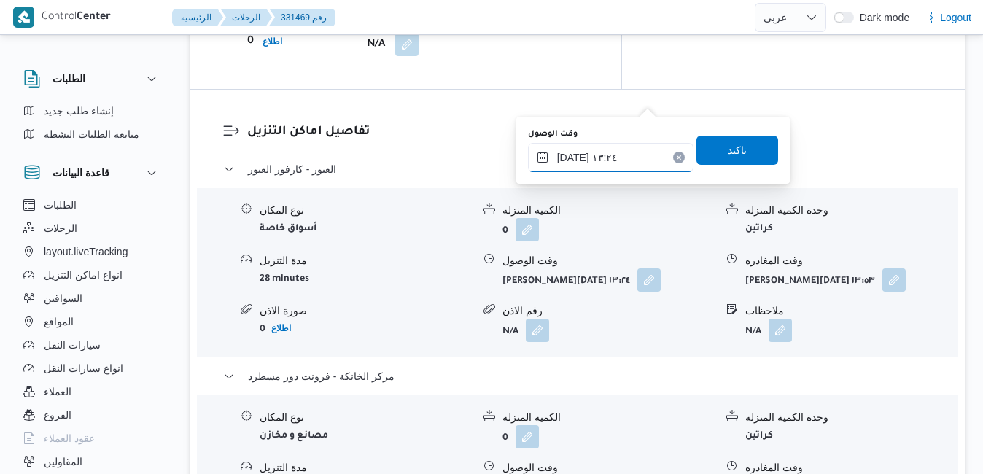
click at [627, 152] on input "[DATE] ١٣:٢٤" at bounding box center [611, 157] width 166 height 29
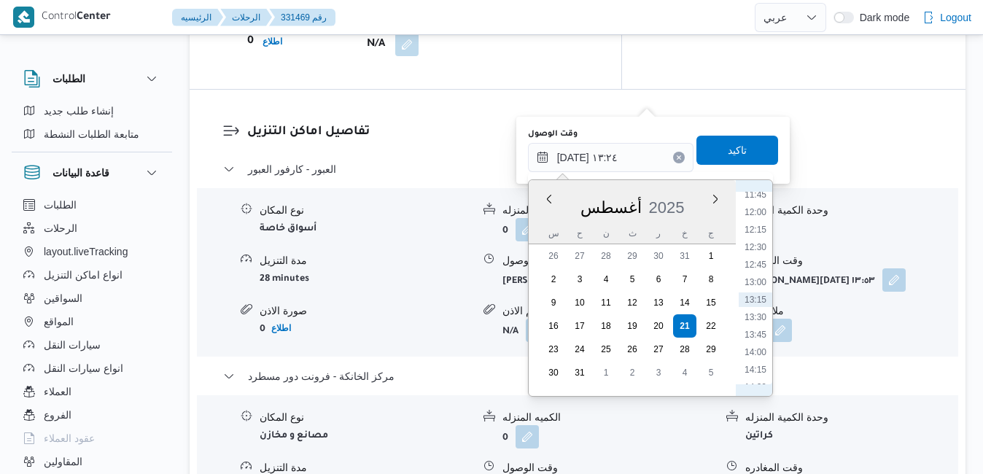
scroll to position [659, 0]
click at [760, 220] on li "09:45" at bounding box center [756, 223] width 34 height 15
type input "[DATE] ٠٩:٤٥"
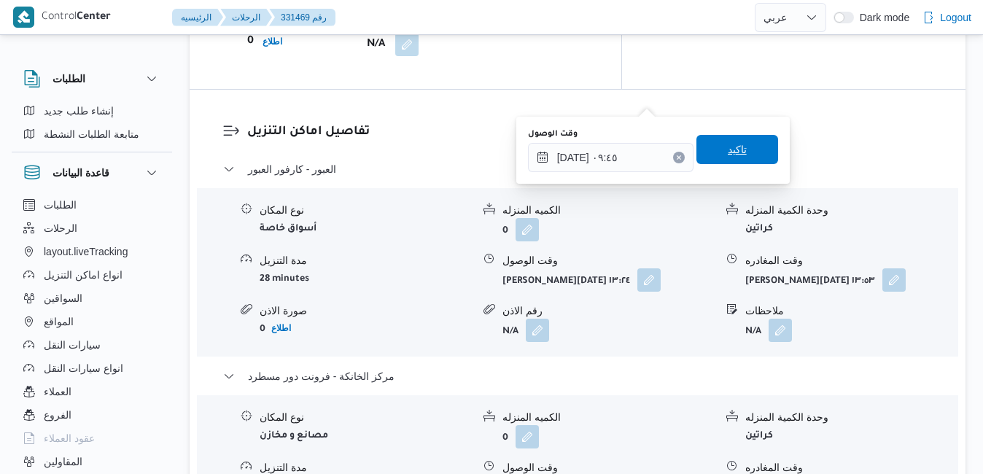
click at [745, 155] on span "تاكيد" at bounding box center [738, 149] width 82 height 29
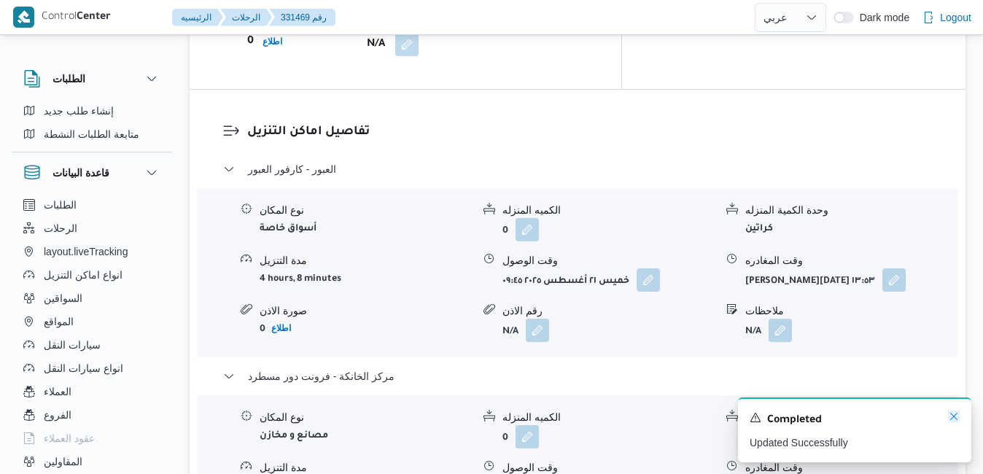
click at [956, 415] on icon "Dismiss toast" at bounding box center [954, 417] width 12 height 12
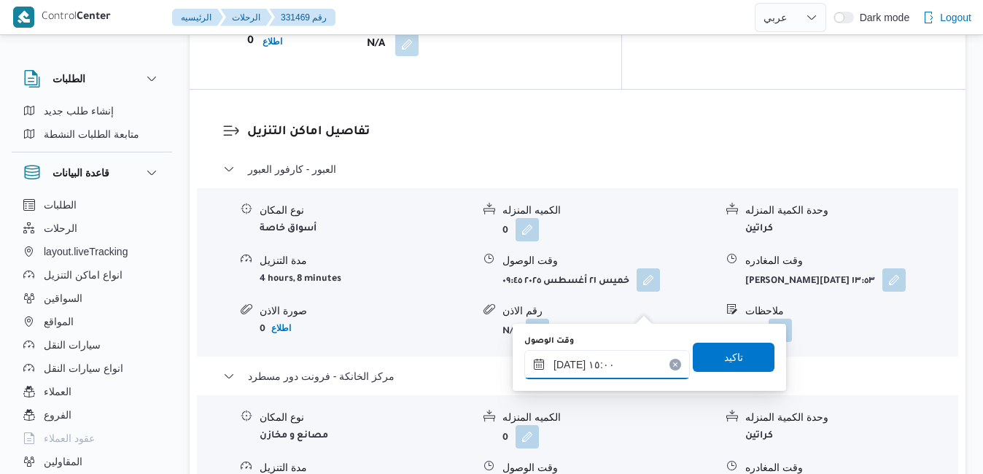
click at [594, 368] on input "[DATE] ١٥:٠٠" at bounding box center [607, 364] width 166 height 29
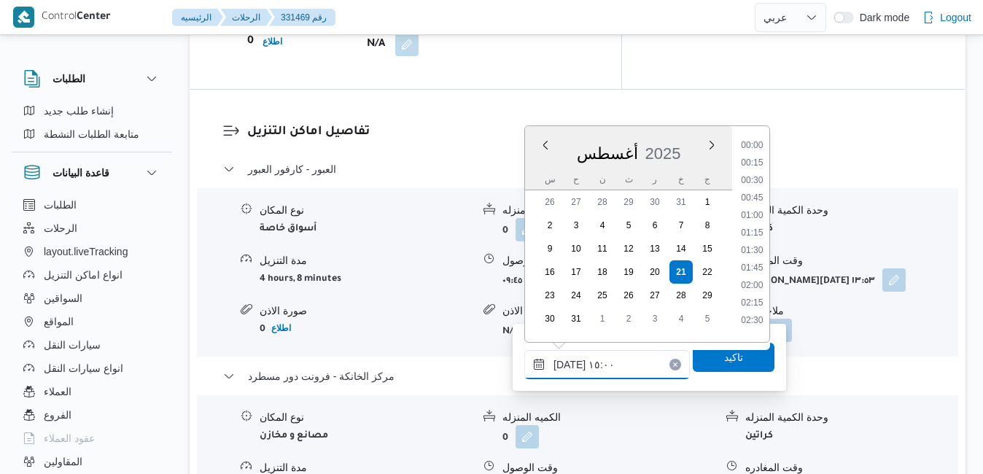
scroll to position [950, 0]
click at [751, 212] on li "14:30" at bounding box center [752, 211] width 34 height 15
type input "[DATE] ١٤:٣٠"
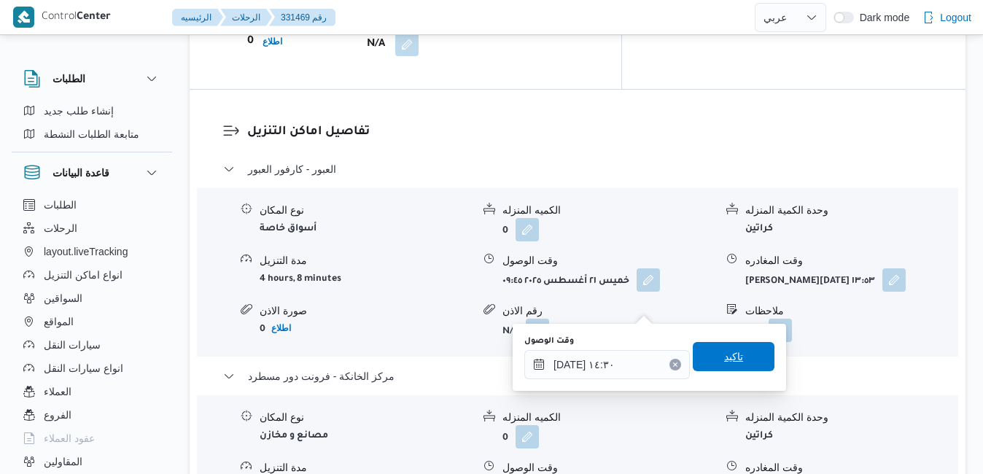
click at [724, 357] on span "تاكيد" at bounding box center [733, 357] width 19 height 18
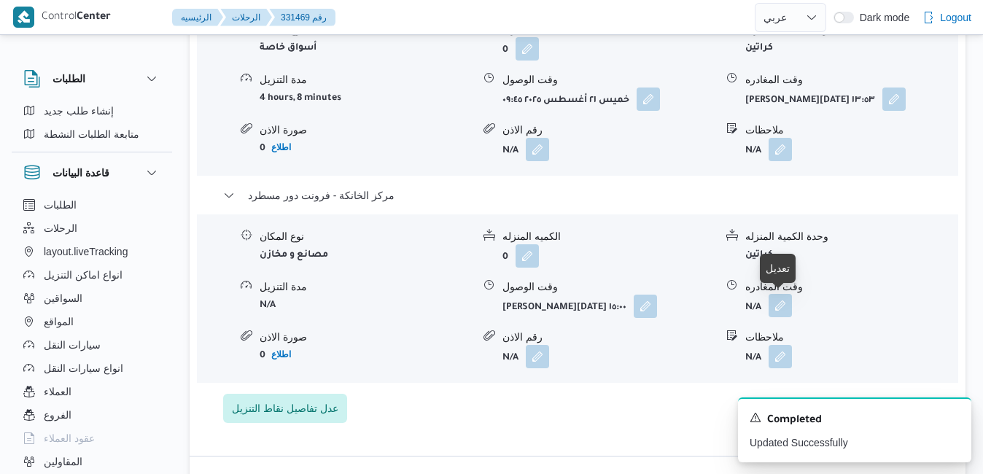
click at [786, 301] on button "button" at bounding box center [780, 305] width 23 height 23
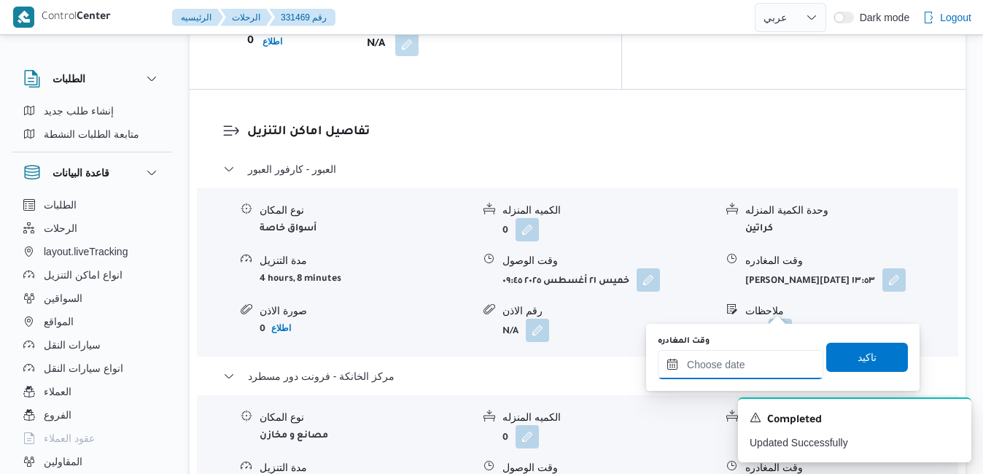
click at [714, 366] on input "وقت المغادره" at bounding box center [741, 364] width 166 height 29
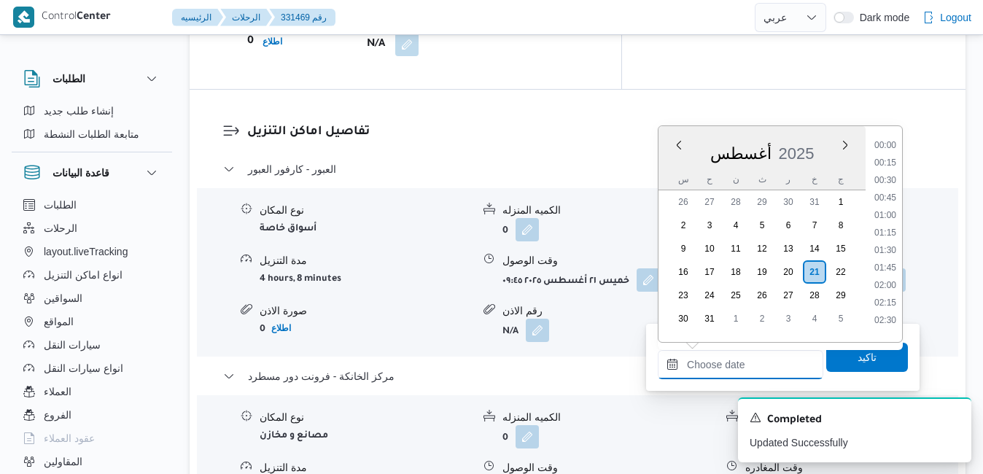
scroll to position [1107, 0]
click at [824, 138] on div "أغسطس 2025" at bounding box center [762, 150] width 207 height 37
click at [891, 236] on li "14:45" at bounding box center [886, 239] width 34 height 15
type input "[DATE] ١٤:٤٥"
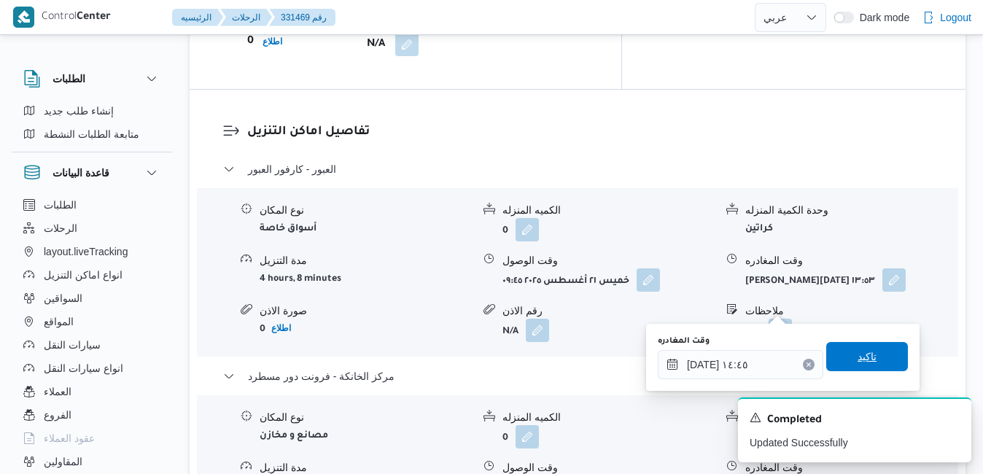
click at [858, 357] on span "تاكيد" at bounding box center [867, 357] width 19 height 18
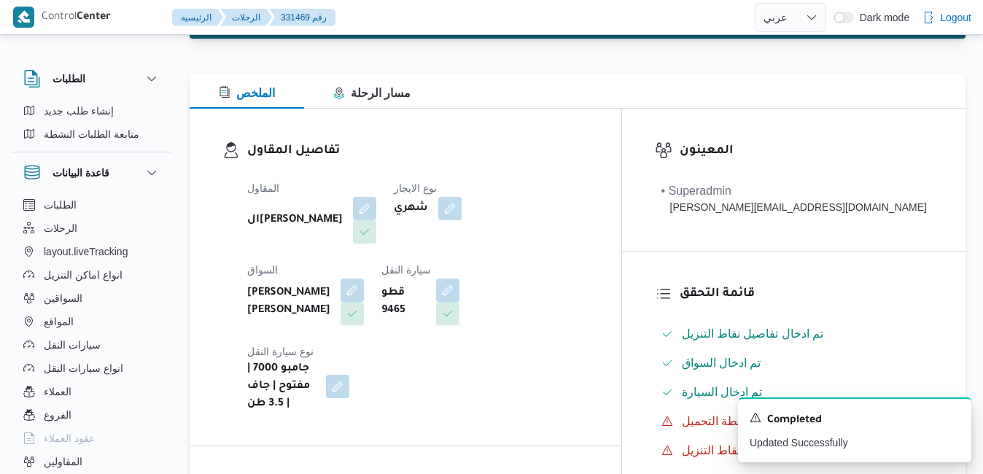
scroll to position [0, 0]
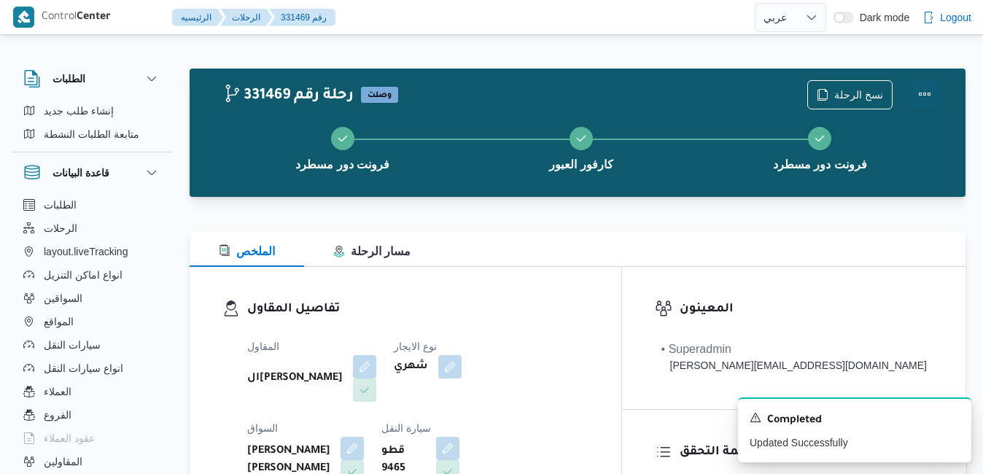
click at [925, 93] on button "Actions" at bounding box center [924, 94] width 29 height 29
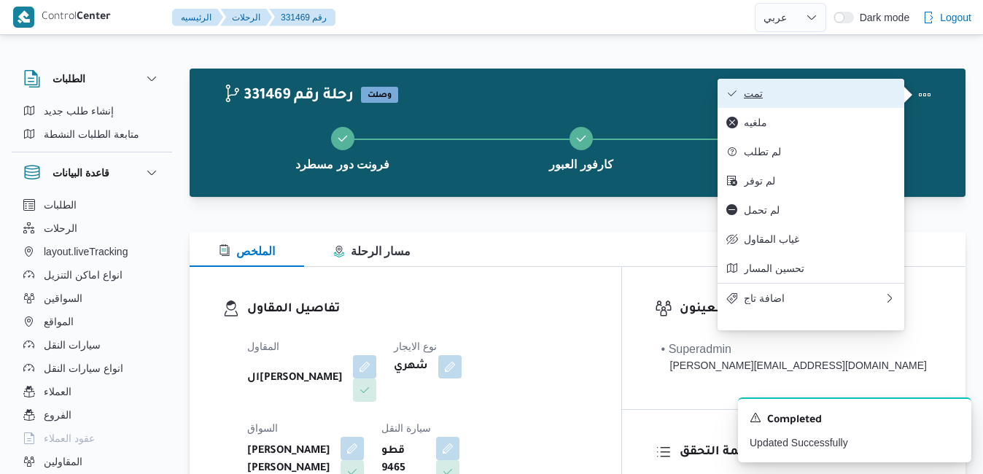
click at [801, 104] on button "تمت" at bounding box center [811, 93] width 187 height 29
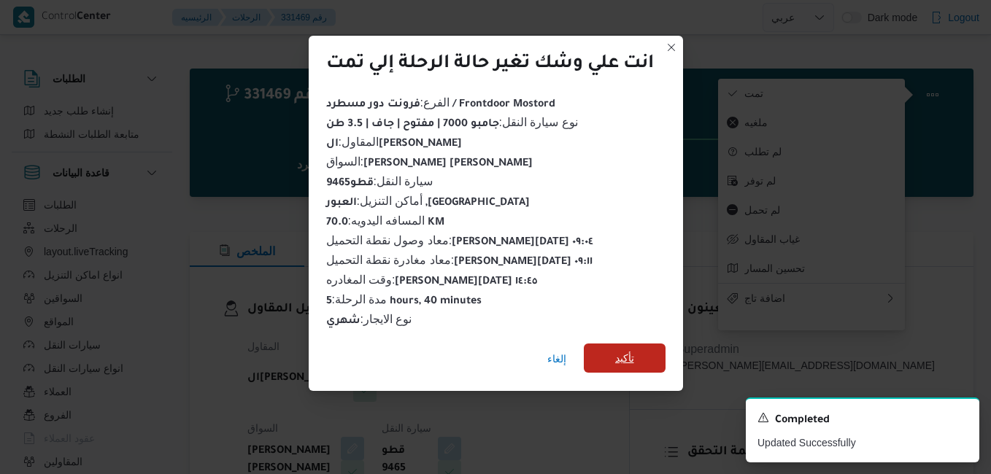
click at [619, 352] on span "تأكيد" at bounding box center [624, 358] width 19 height 18
